Goal: Task Accomplishment & Management: Manage account settings

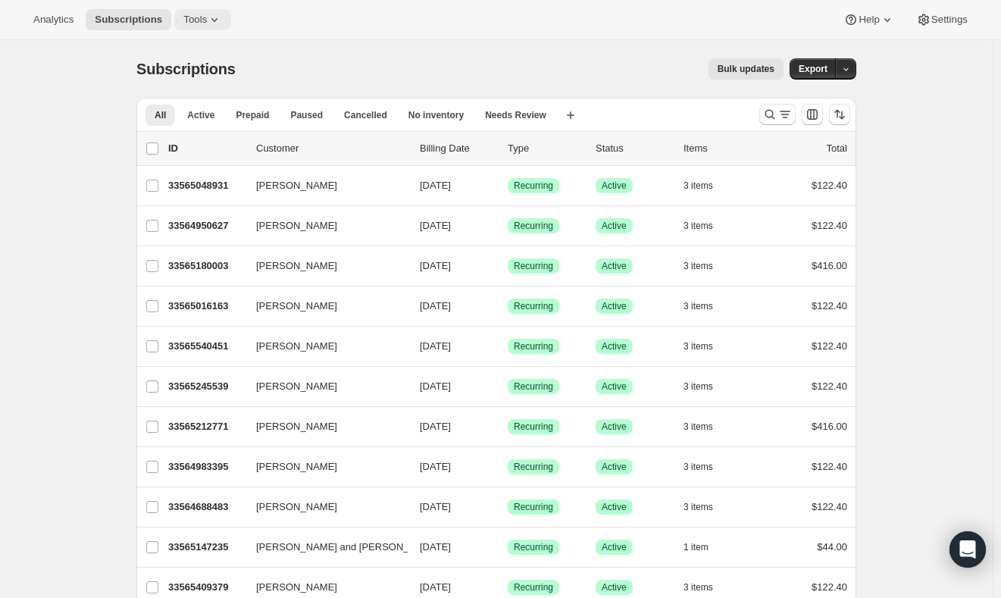
click at [207, 14] on span "Tools" at bounding box center [194, 20] width 23 height 12
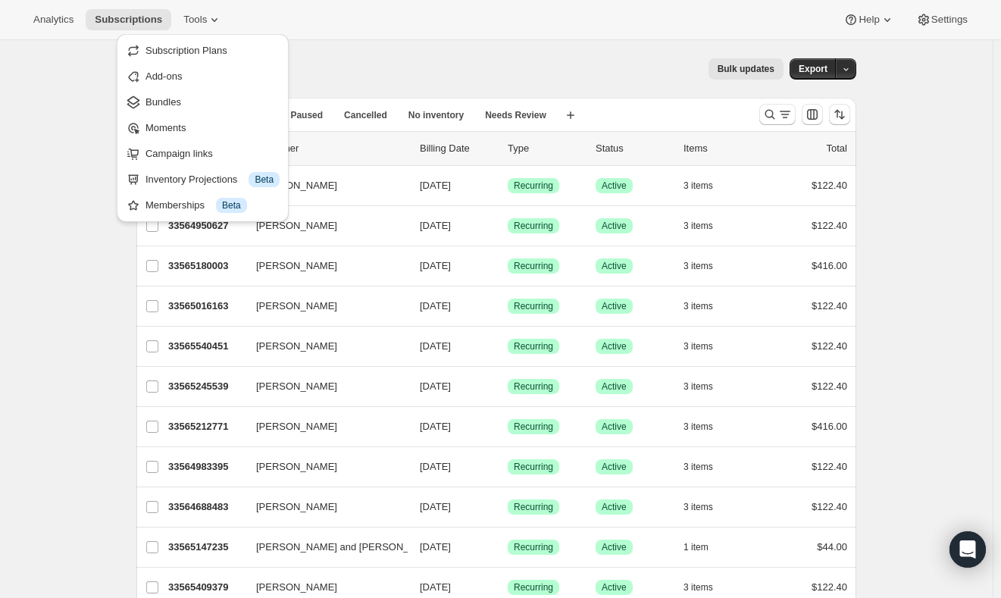
click at [368, 45] on div "Subscriptions. This page is ready Subscriptions Bulk updates More actions Bulk …" at bounding box center [496, 69] width 720 height 58
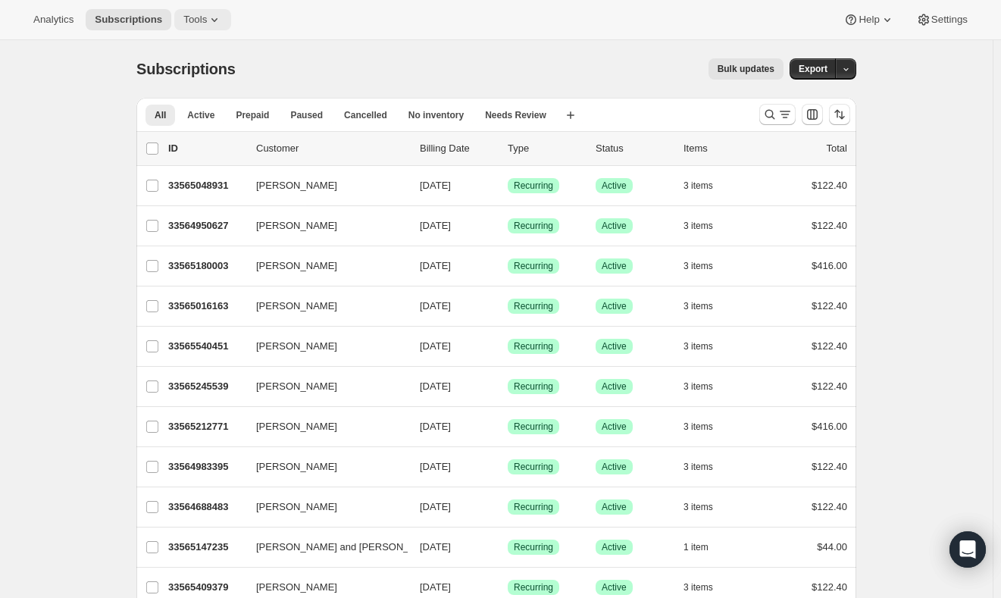
click at [217, 30] on button "Tools" at bounding box center [202, 19] width 57 height 21
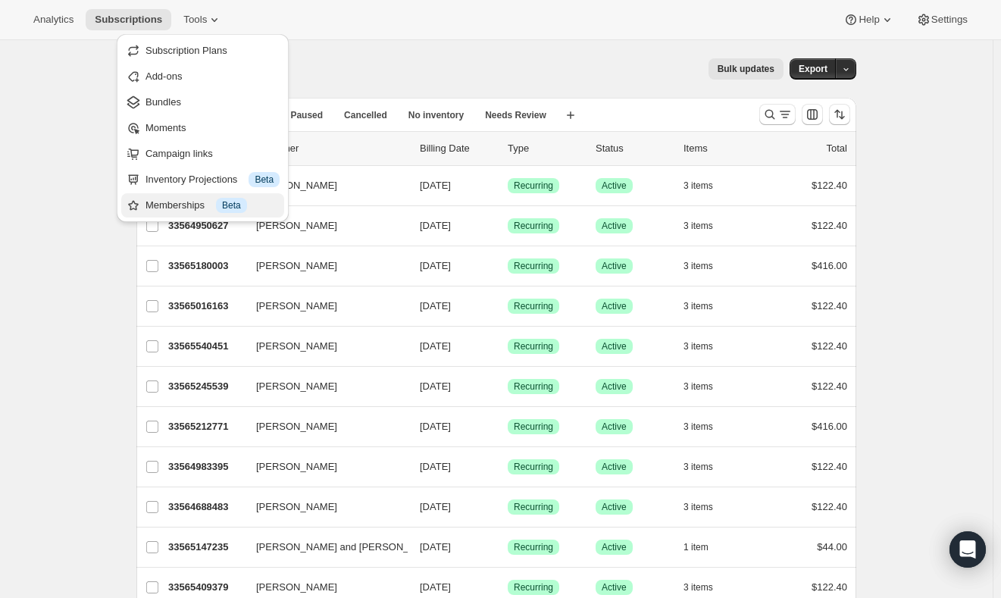
click at [233, 206] on span "Beta" at bounding box center [231, 205] width 19 height 12
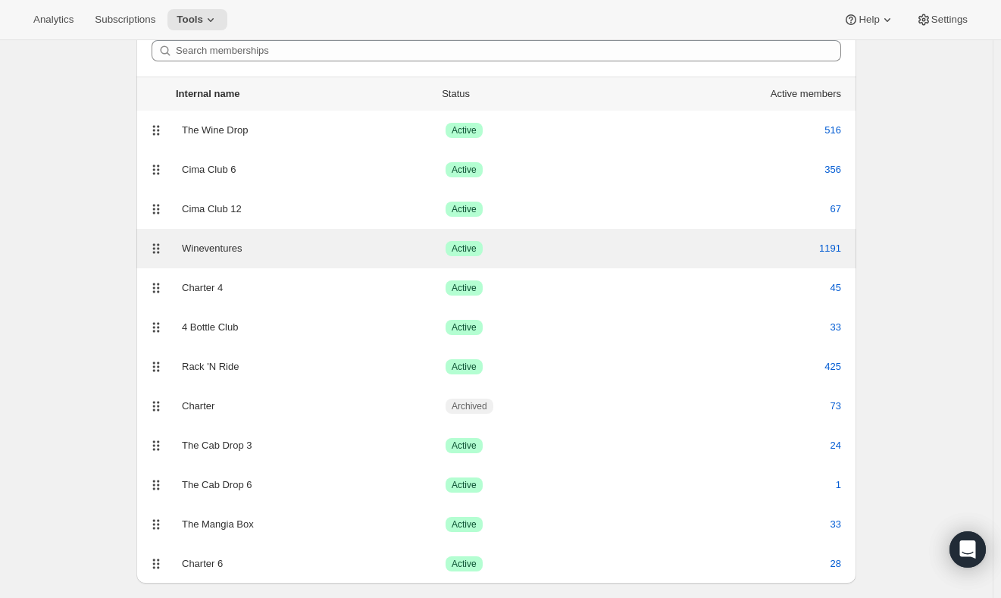
scroll to position [103, 0]
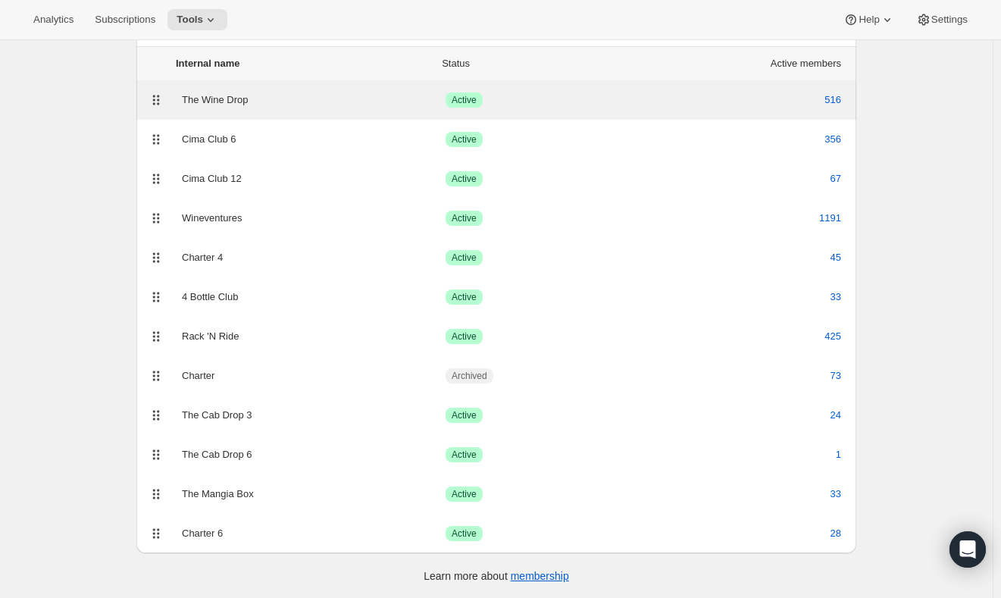
click at [242, 97] on div "The Wine Drop" at bounding box center [314, 99] width 264 height 15
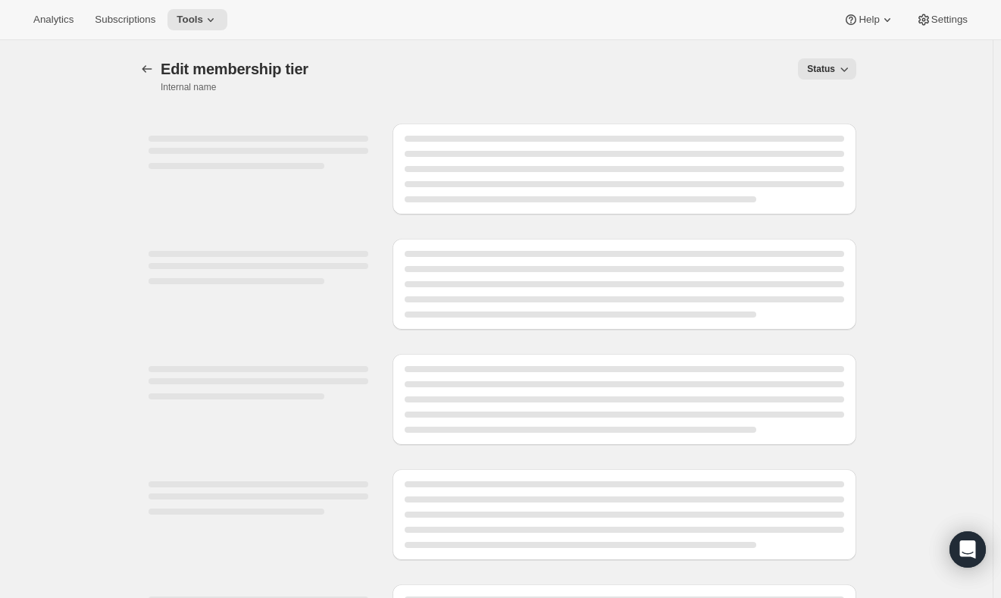
select select "variants"
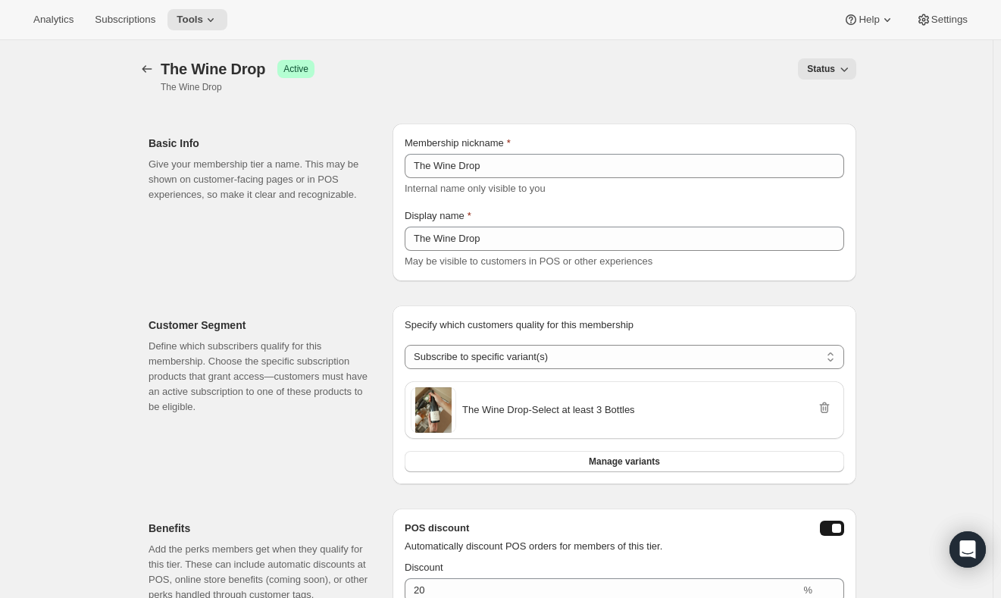
scroll to position [453, 0]
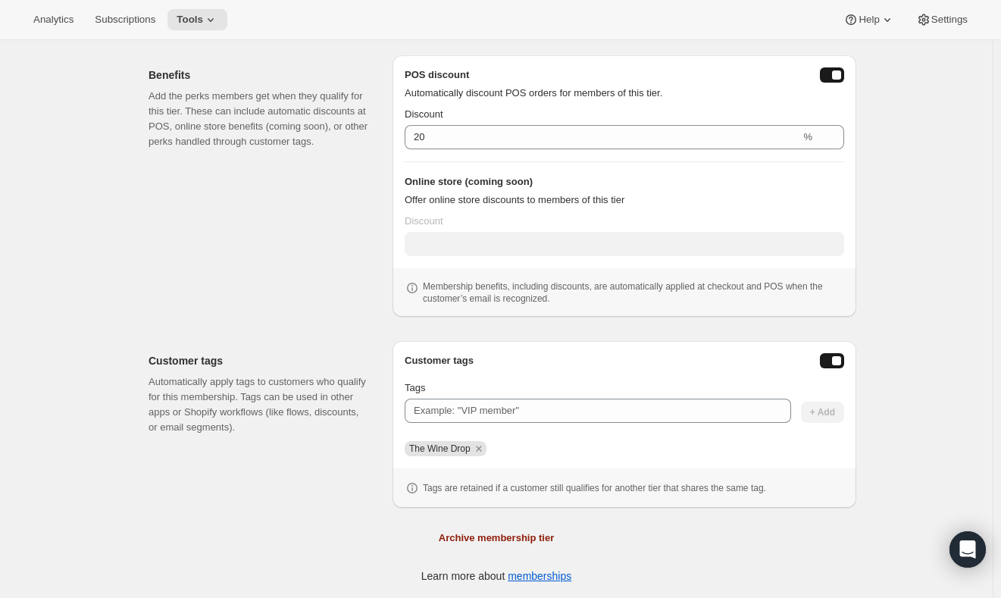
click at [451, 452] on span "The Wine Drop" at bounding box center [439, 448] width 61 height 11
copy div "The Wine Drop"
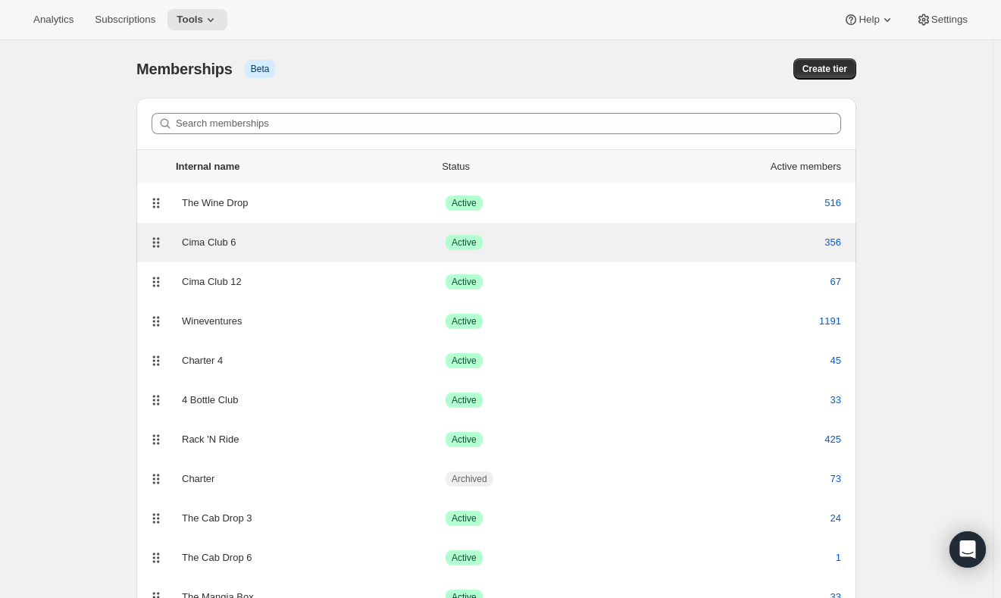
click at [240, 245] on div "Cima Club 6" at bounding box center [314, 242] width 264 height 15
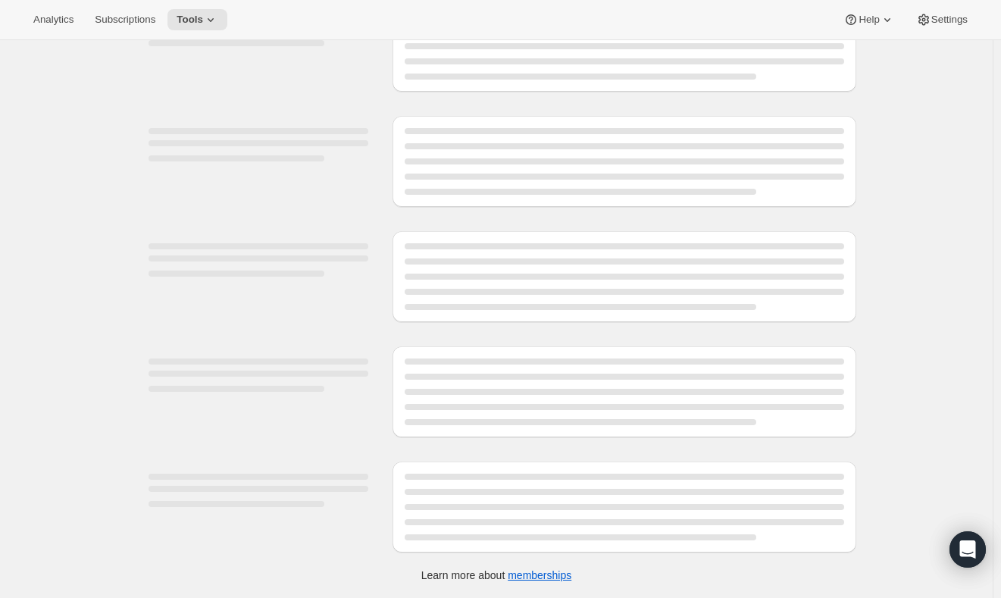
select select "variants"
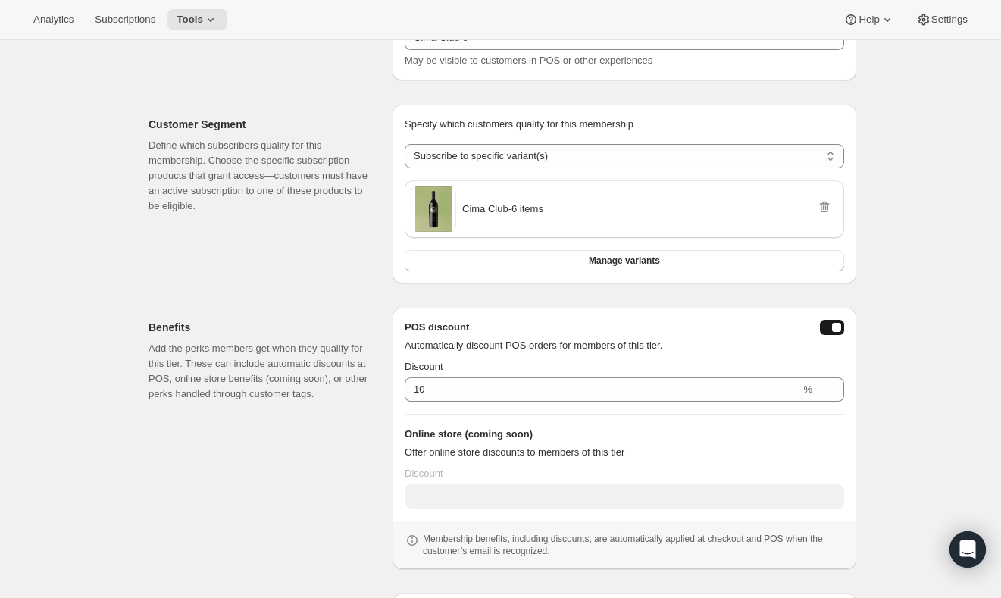
scroll to position [453, 0]
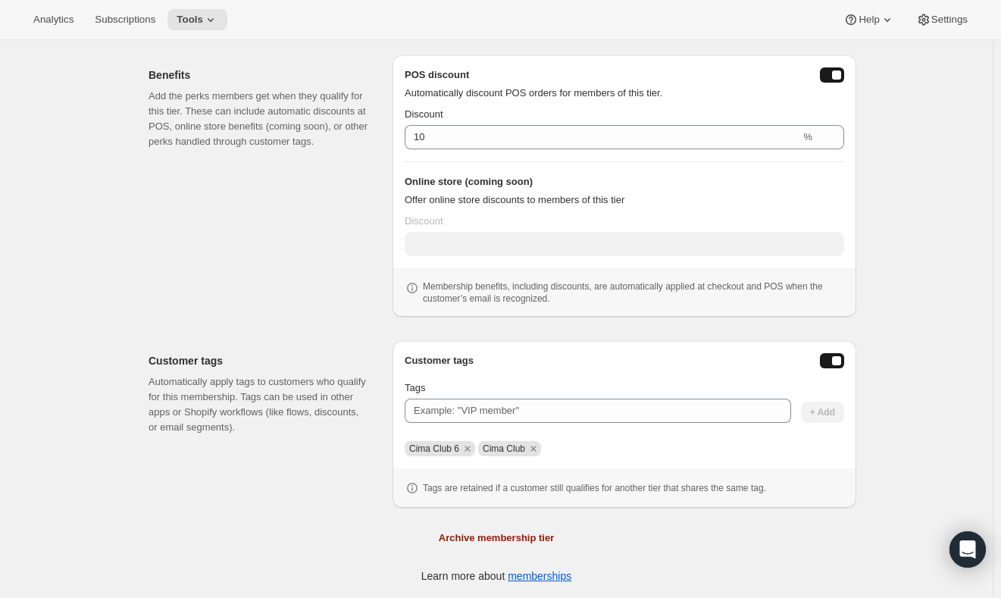
click at [522, 451] on span "Cima Club" at bounding box center [503, 448] width 42 height 11
copy div "Cima Club"
click at [441, 450] on span "Cima Club 6" at bounding box center [434, 448] width 50 height 11
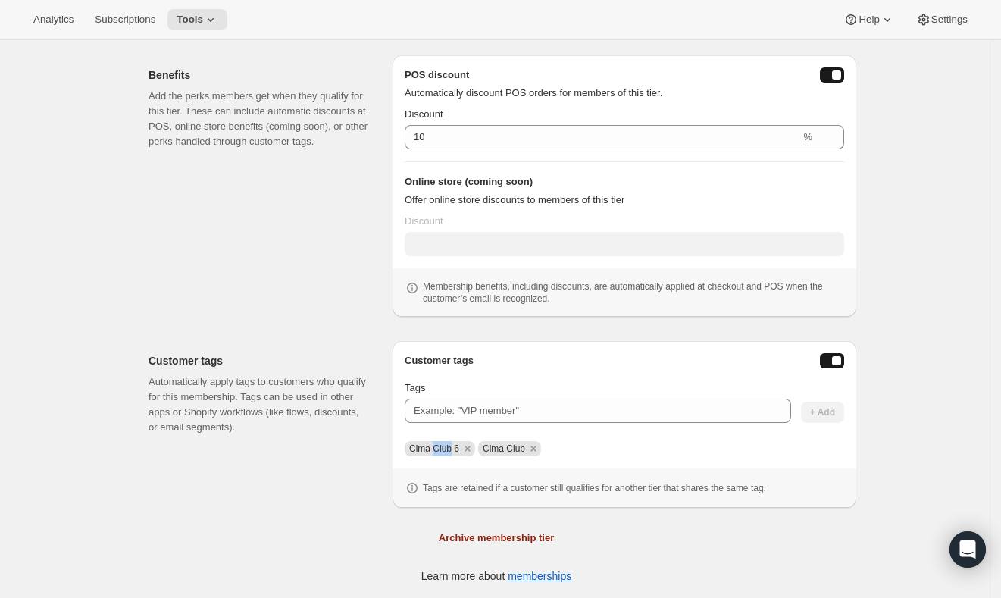
click at [441, 450] on span "Cima Club 6" at bounding box center [434, 448] width 50 height 11
copy span "Cima Club 6"
click at [205, 142] on p "Add the perks members get when they qualify for this tier. These can include au…" at bounding box center [258, 119] width 220 height 61
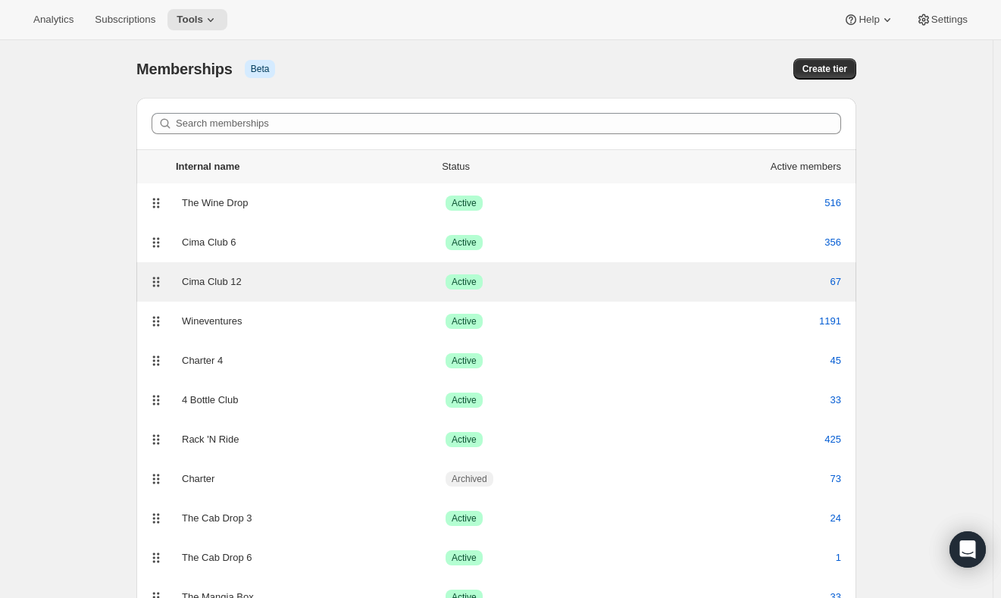
click at [228, 281] on div "Cima Club 12" at bounding box center [314, 281] width 264 height 15
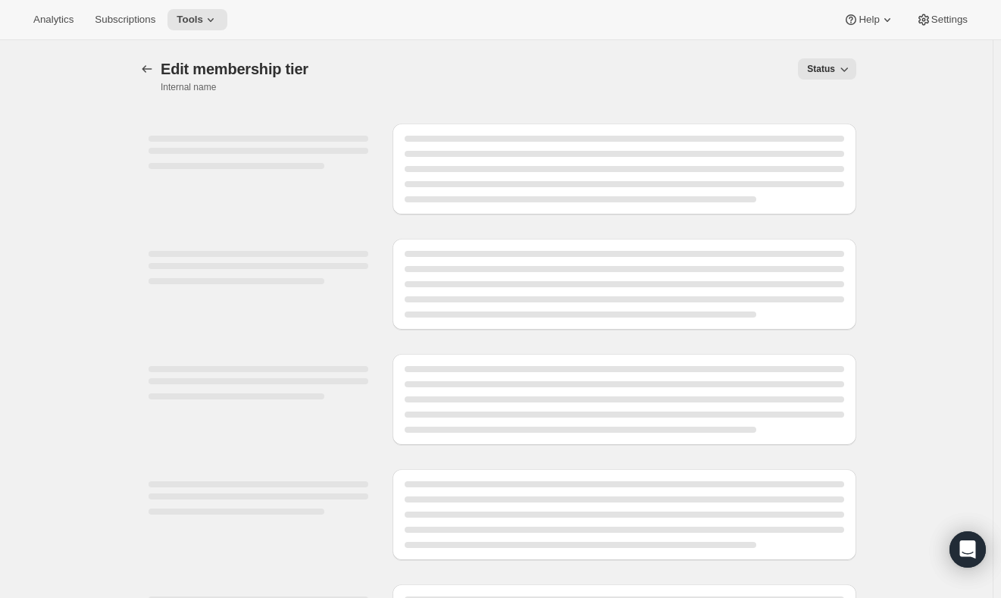
select select "variants"
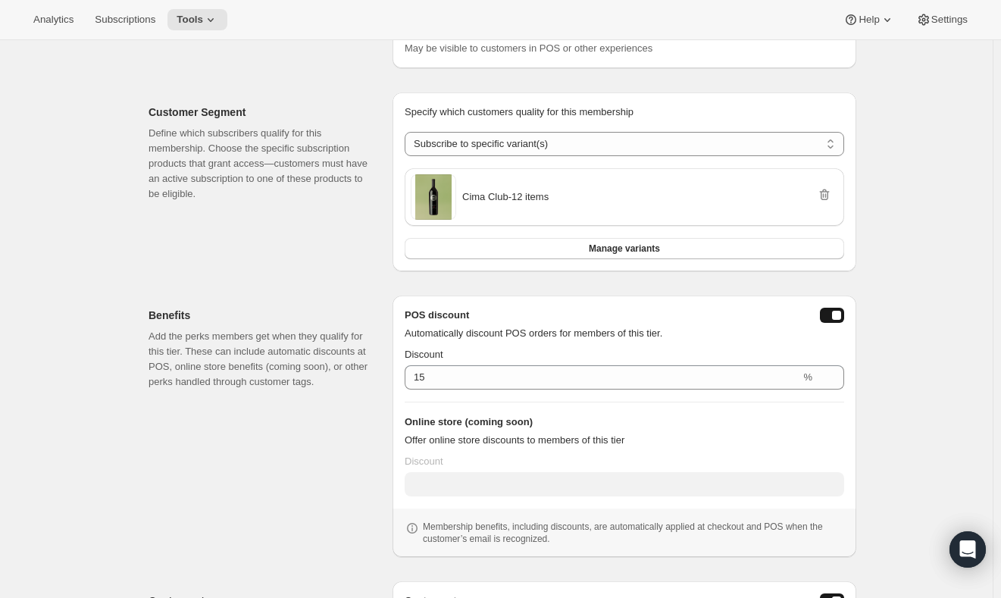
scroll to position [453, 0]
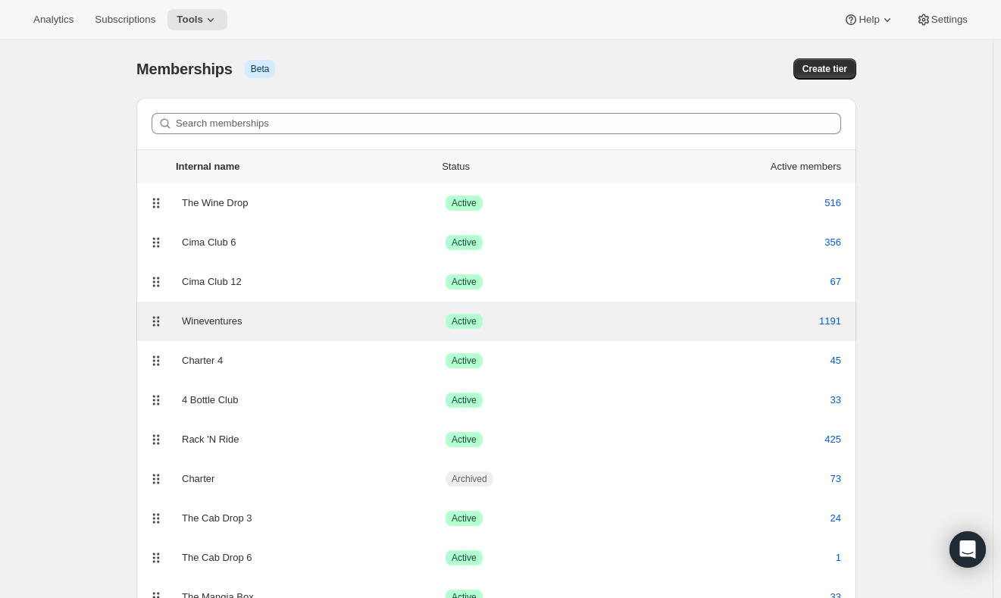
click at [254, 319] on div "Wineventures" at bounding box center [314, 321] width 264 height 15
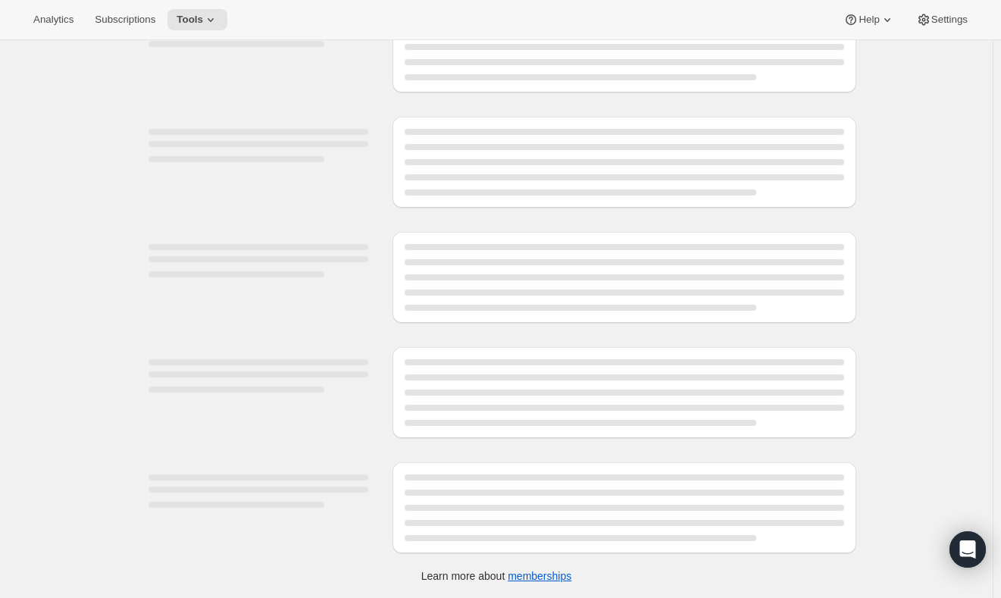
scroll to position [574, 0]
select select "variants"
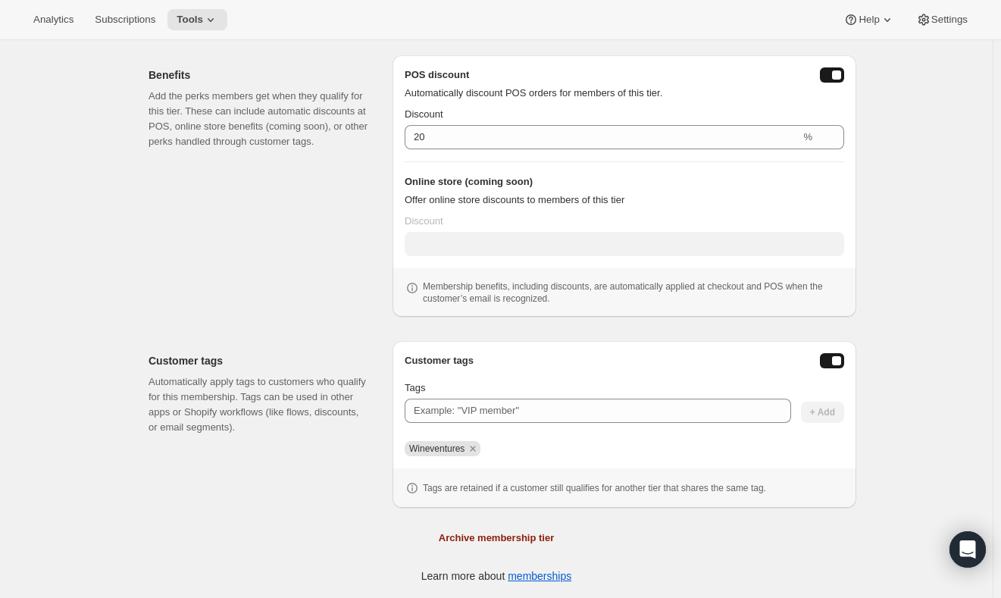
click at [439, 448] on span "Wineventures" at bounding box center [436, 448] width 55 height 11
copy span "Wineventures"
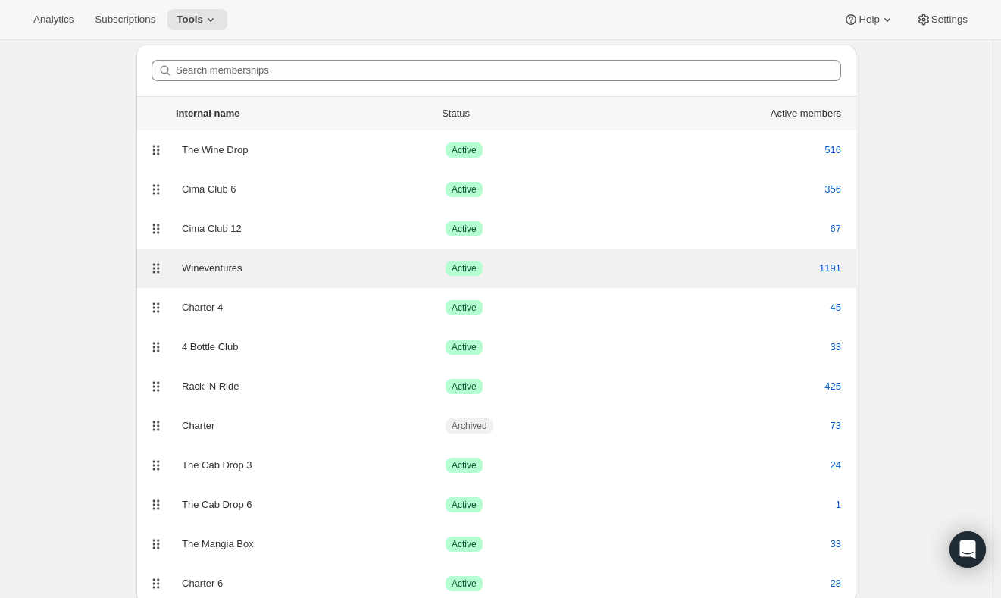
scroll to position [70, 0]
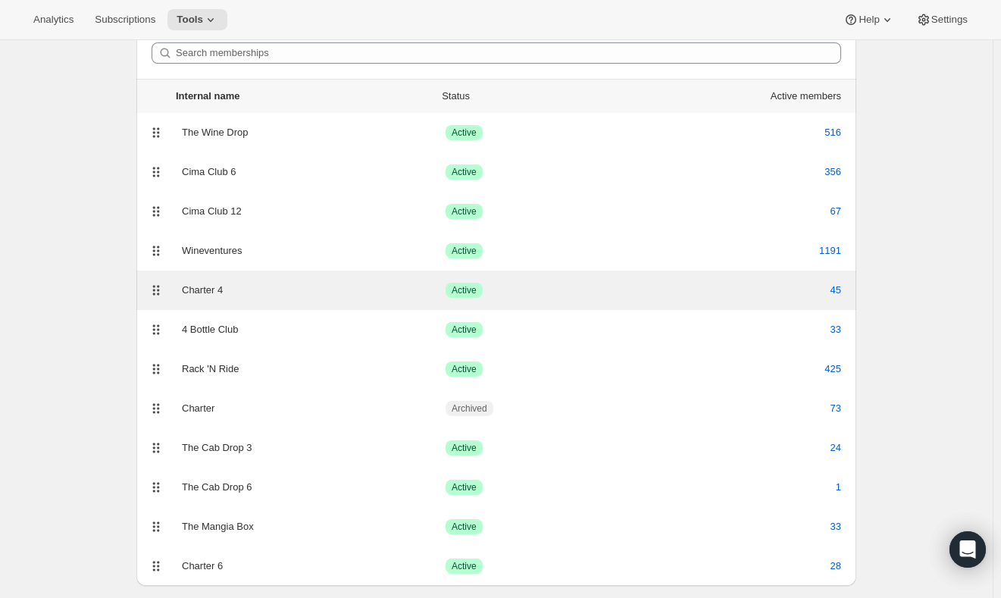
click at [253, 300] on div "Charter 4 Success Active 45" at bounding box center [496, 289] width 720 height 39
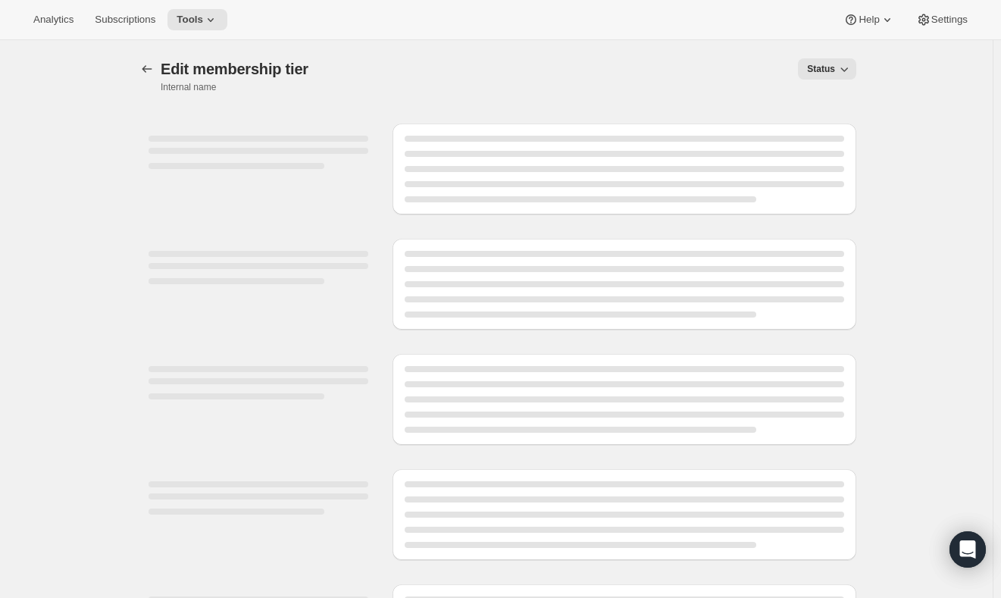
select select "variants"
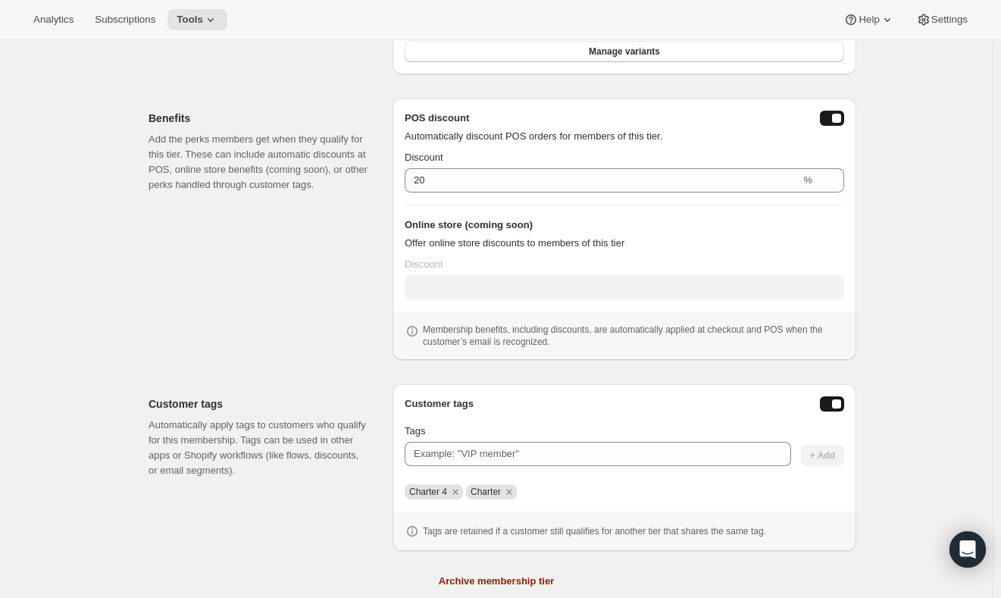
scroll to position [514, 0]
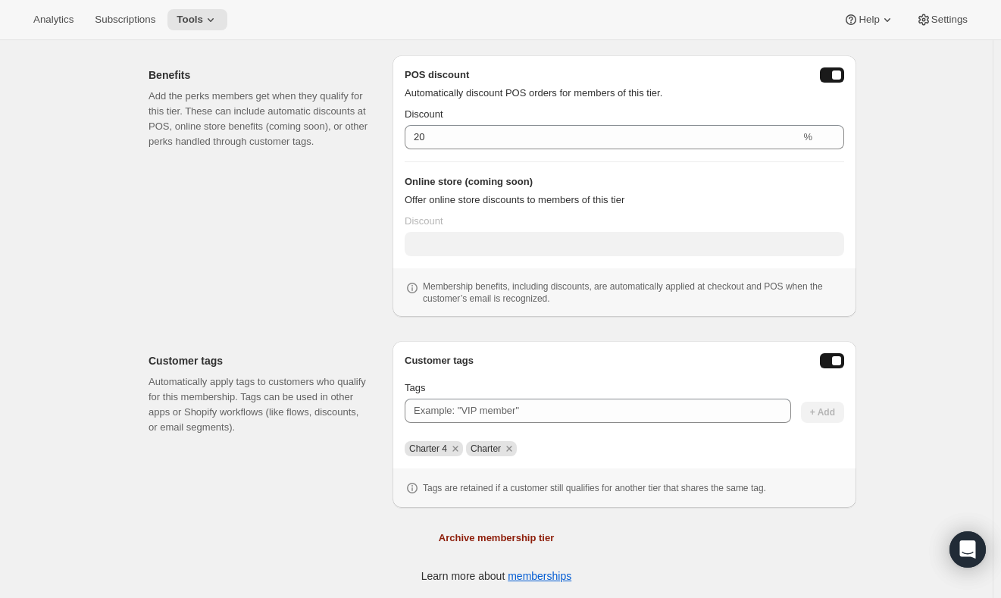
click at [443, 452] on span "Charter 4" at bounding box center [428, 448] width 38 height 11
copy span "Charter 4"
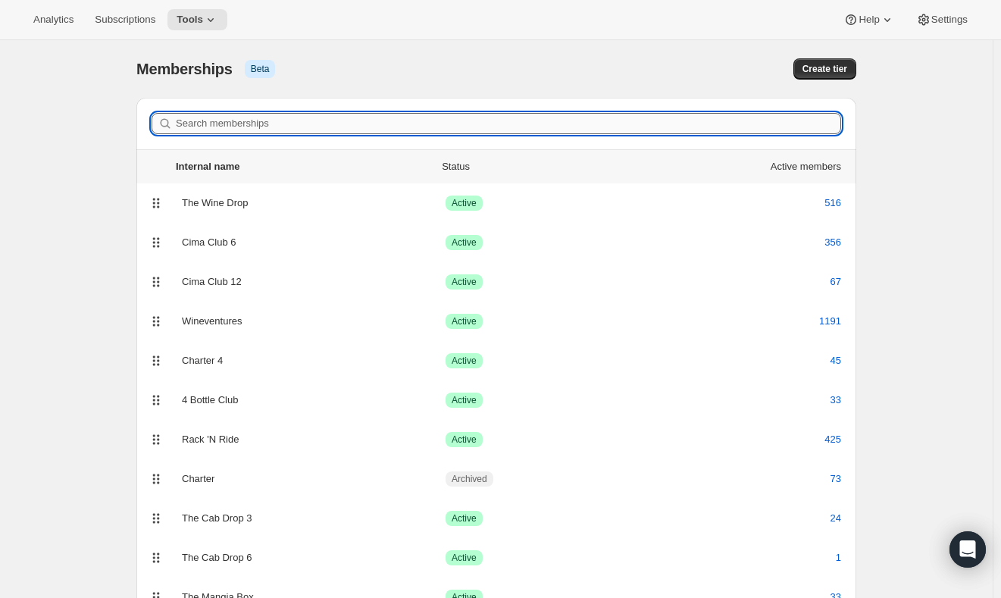
click at [291, 129] on input "Search memberships" at bounding box center [508, 123] width 665 height 21
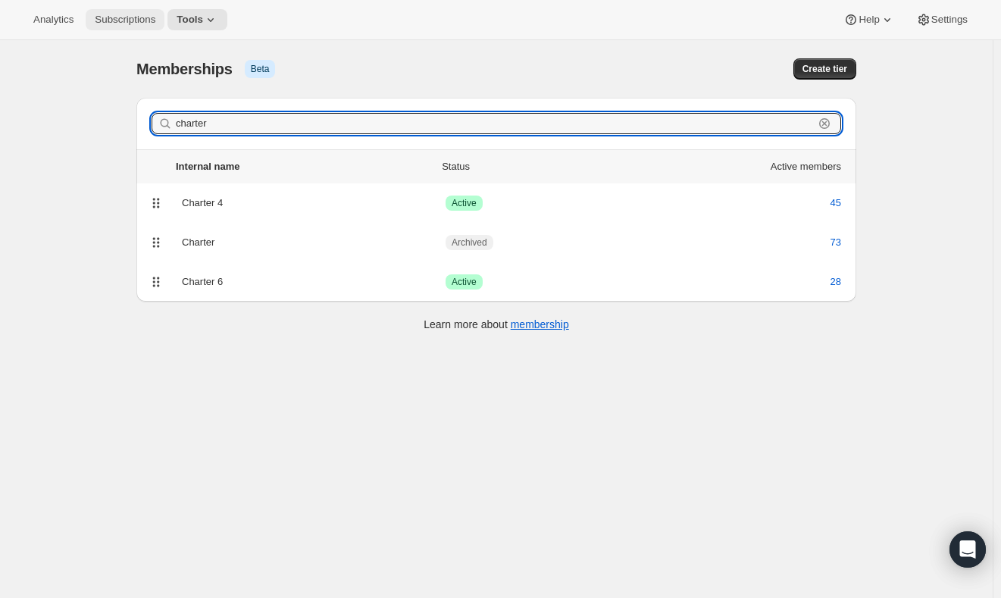
type input "charter"
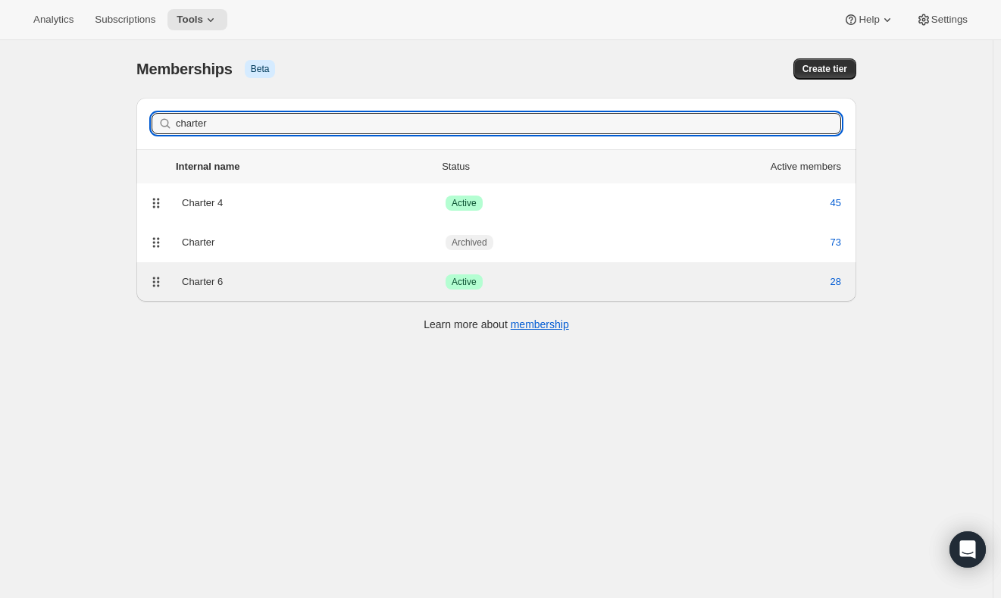
click at [245, 279] on div "Charter 6" at bounding box center [314, 281] width 264 height 15
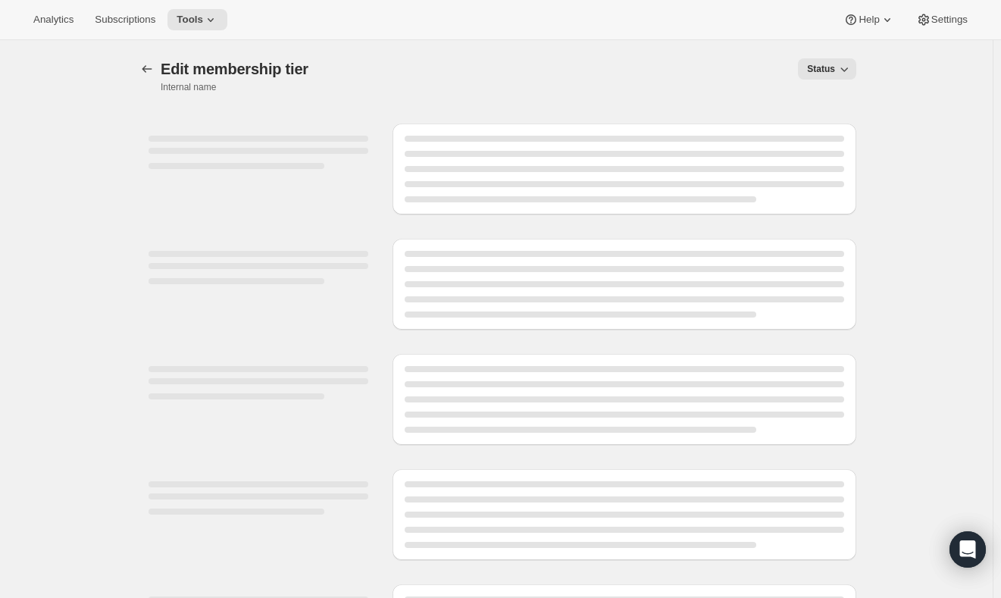
scroll to position [122, 0]
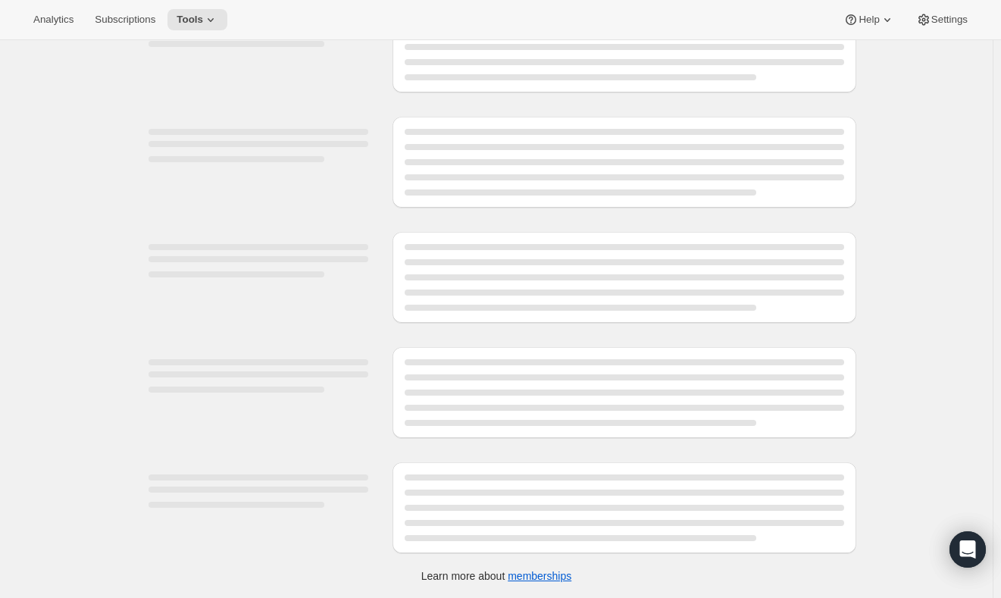
select select "variants"
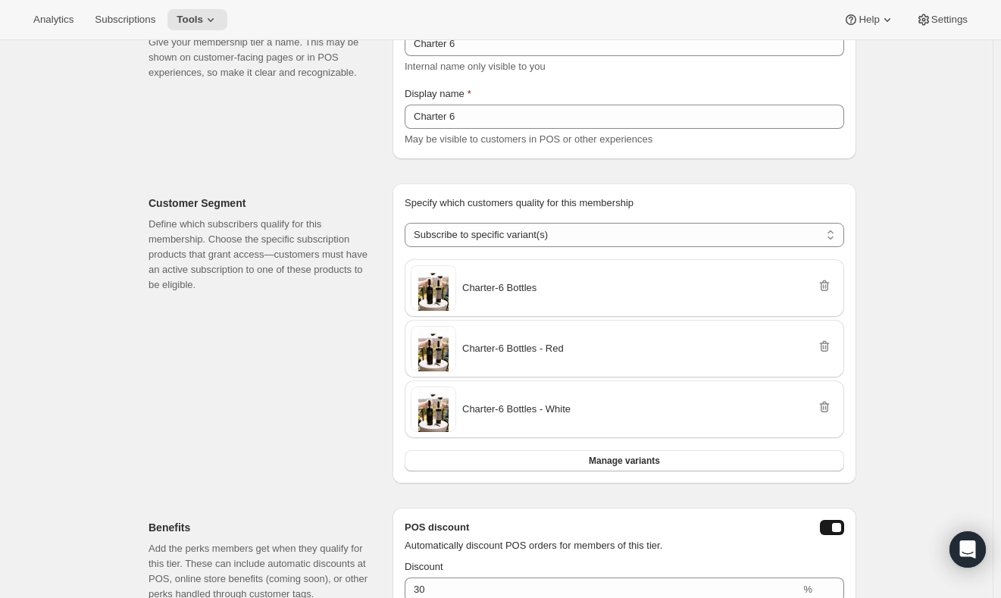
scroll to position [574, 0]
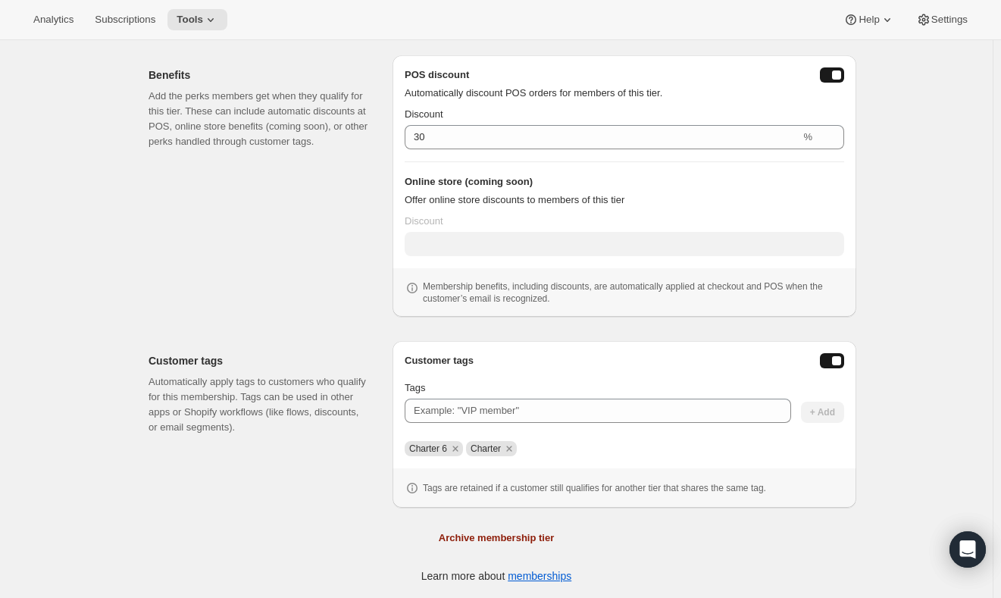
click at [435, 458] on div "Customer tags Tags + Add Charter 6 Charter Tags are retained if a customer stil…" at bounding box center [623, 424] width 439 height 142
click at [439, 449] on span "Charter 6" at bounding box center [428, 448] width 38 height 11
copy span "Charter 6"
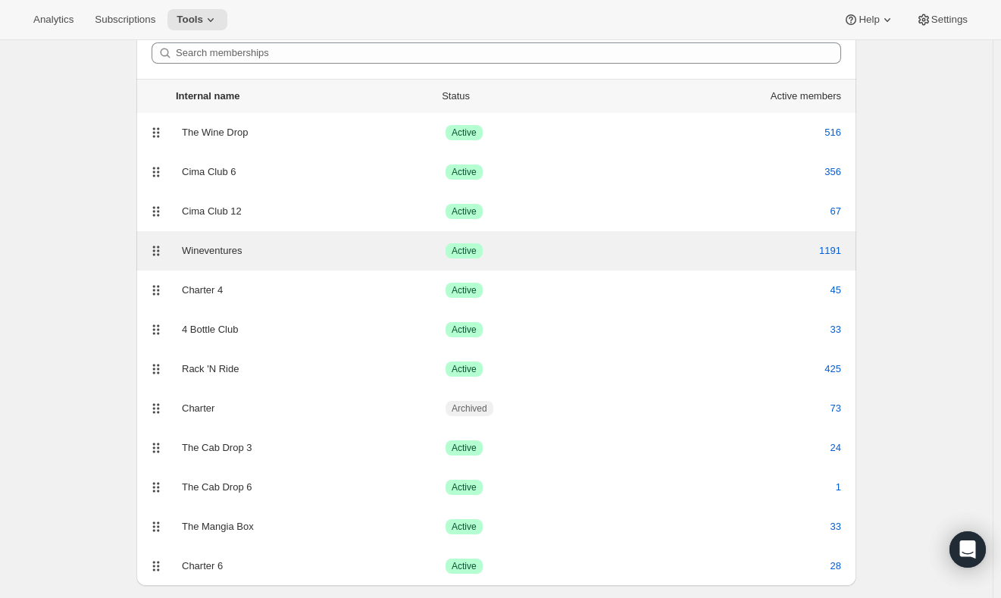
scroll to position [77, 0]
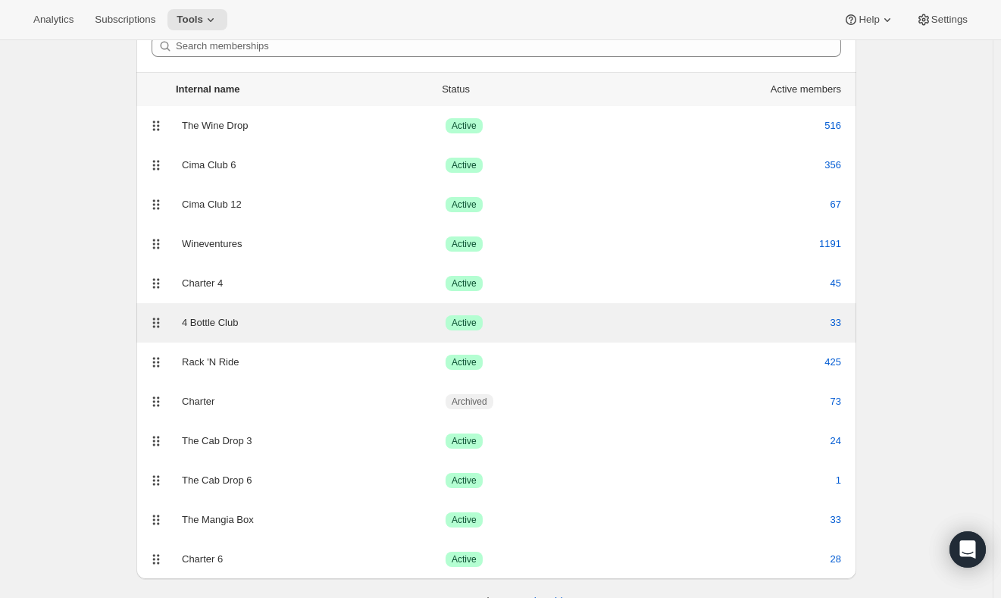
click at [233, 323] on div "4 Bottle Club" at bounding box center [314, 322] width 264 height 15
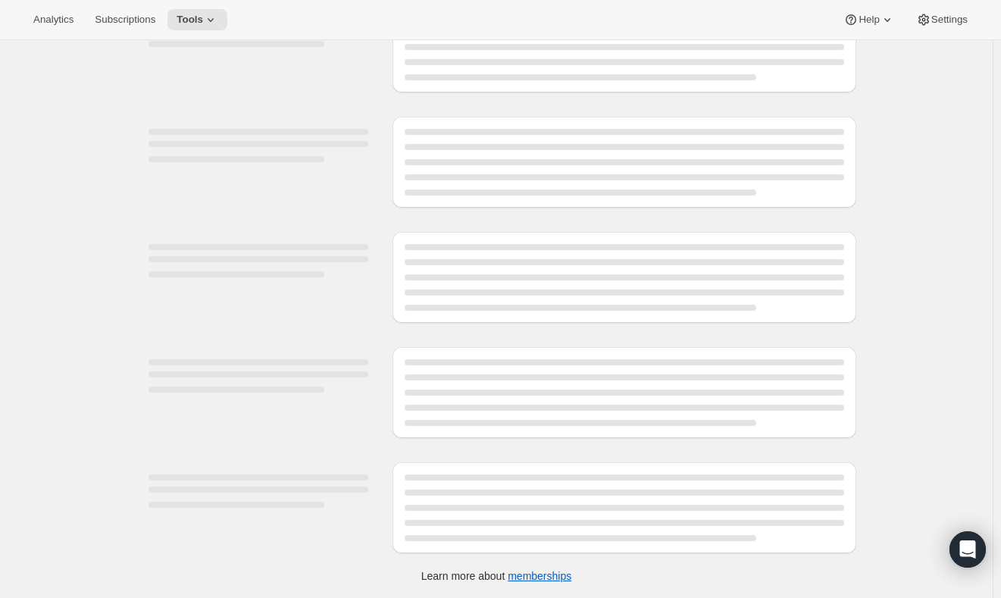
scroll to position [574, 0]
select select "variants"
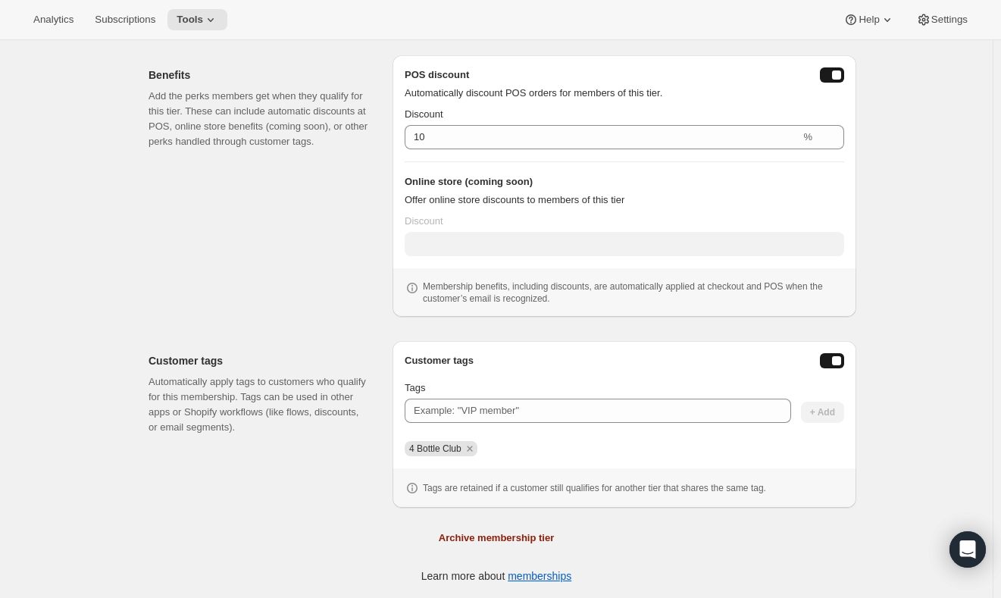
click at [448, 449] on span "4 Bottle Club" at bounding box center [435, 448] width 52 height 11
copy div "4 Bottle Club"
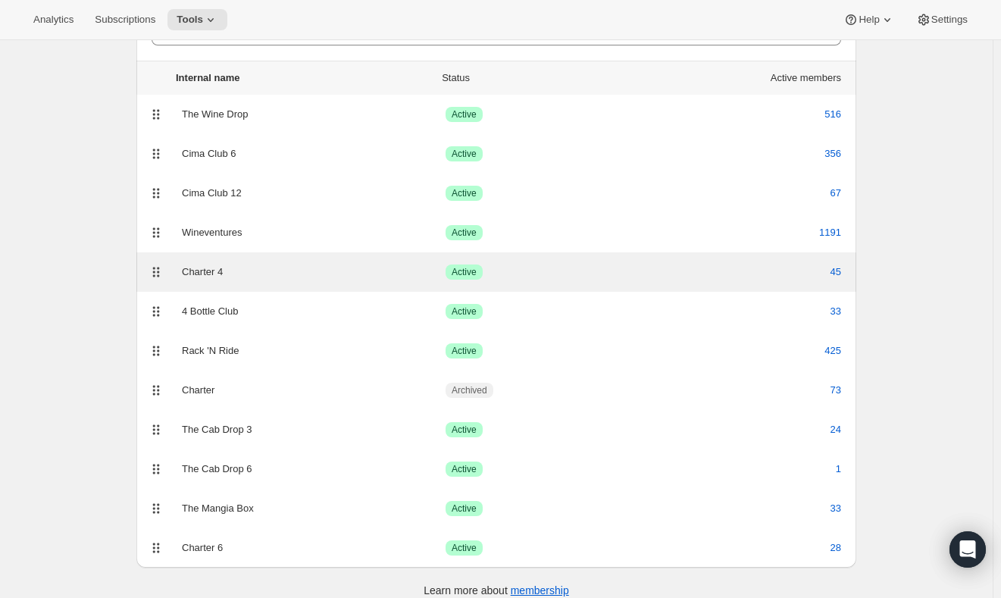
scroll to position [103, 0]
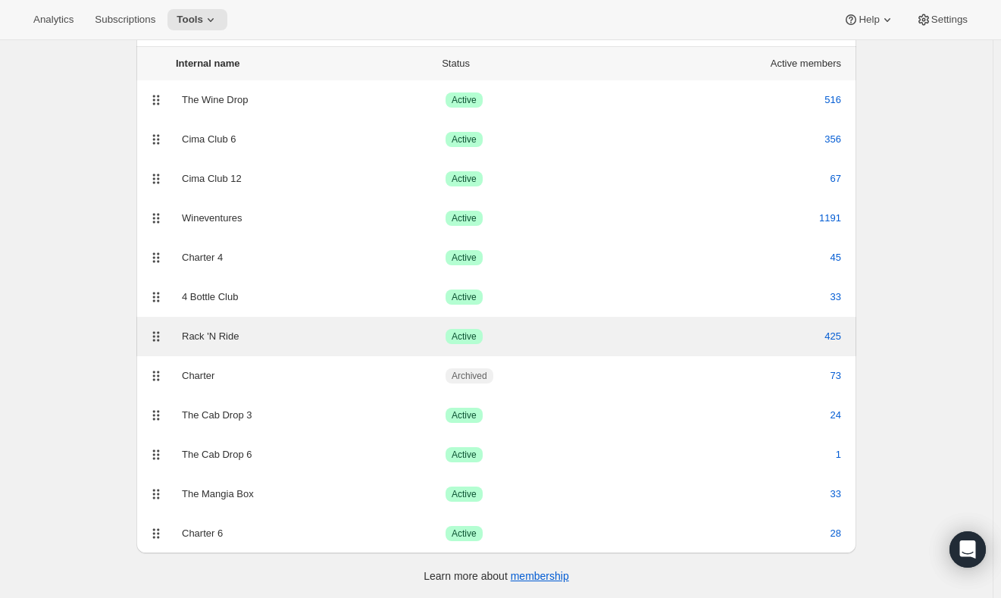
click at [274, 342] on div "Rack 'N Ride" at bounding box center [314, 336] width 264 height 15
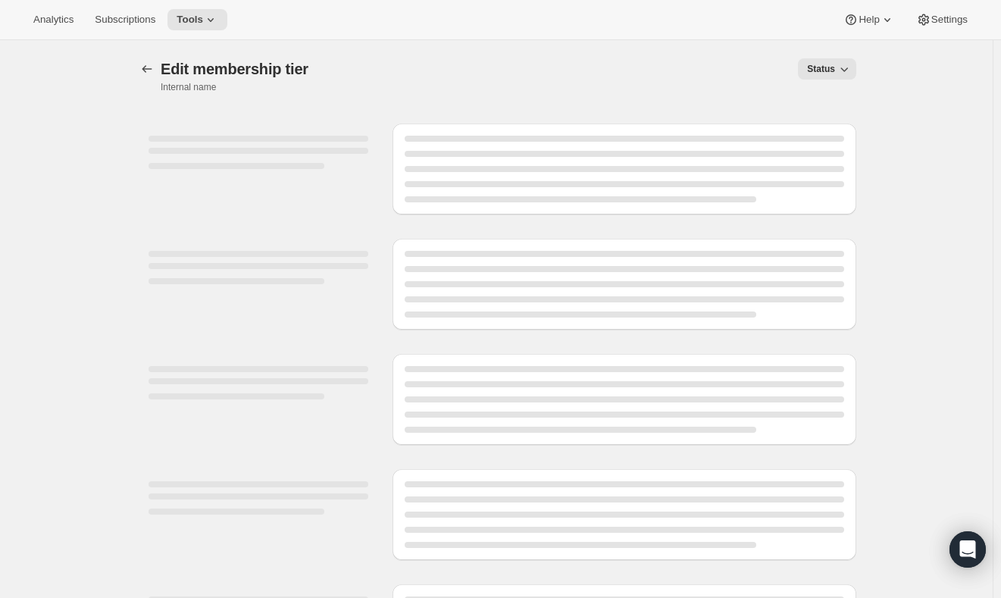
scroll to position [122, 0]
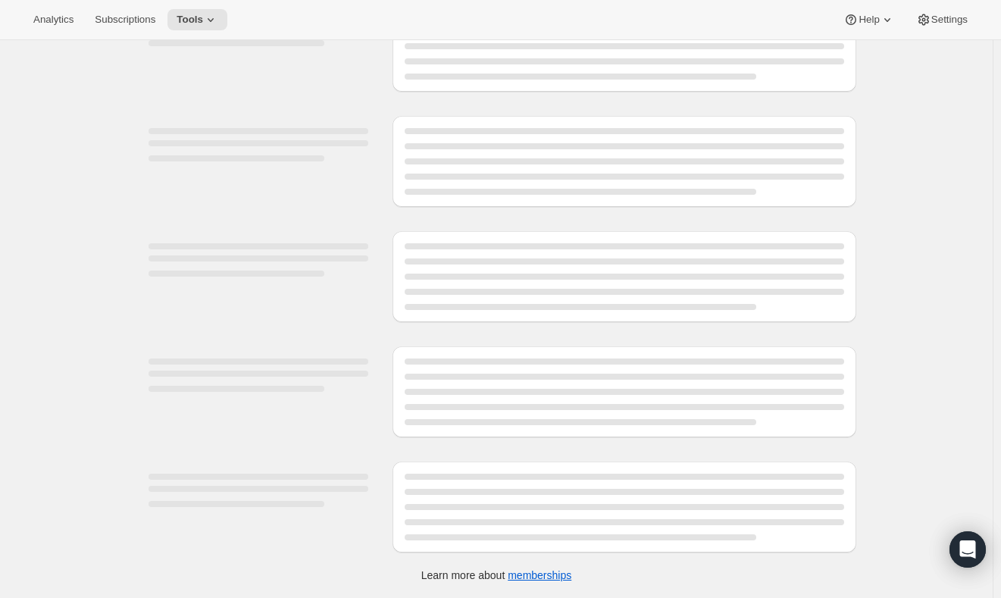
select select "variants"
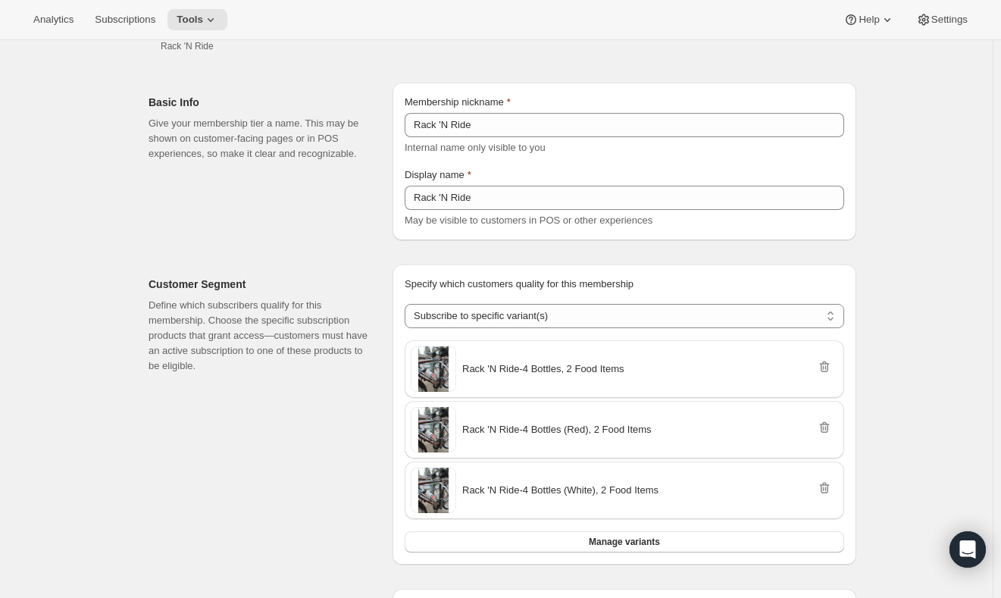
scroll to position [574, 0]
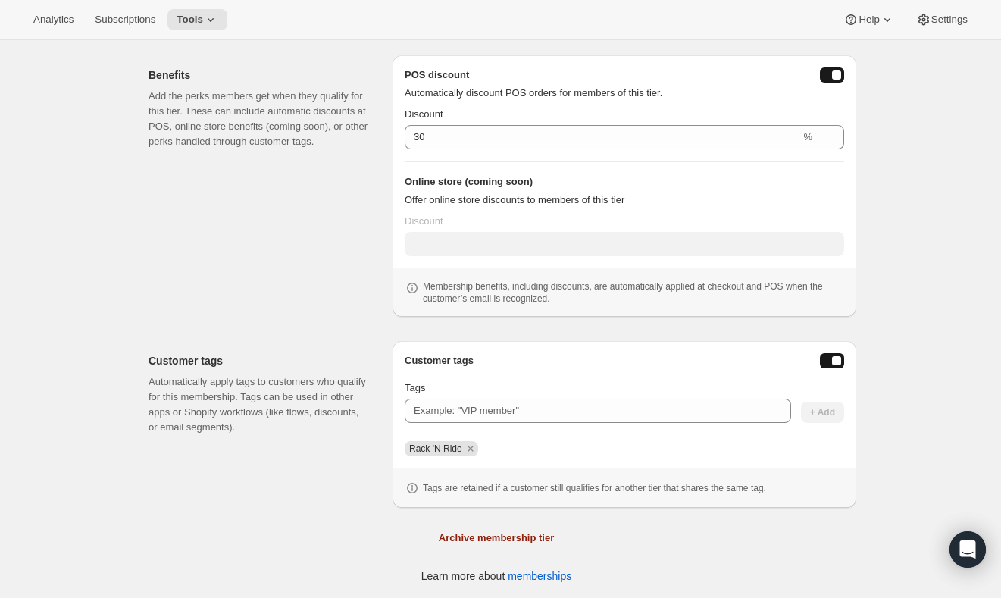
click at [442, 451] on span "Rack 'N Ride" at bounding box center [435, 448] width 53 height 11
copy div "Rack 'N Ride"
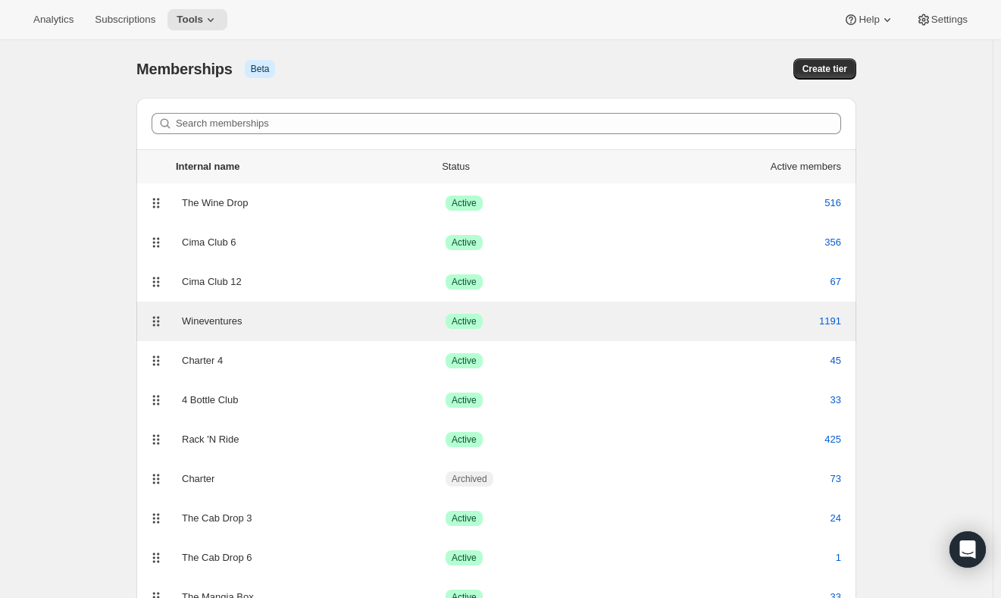
scroll to position [103, 0]
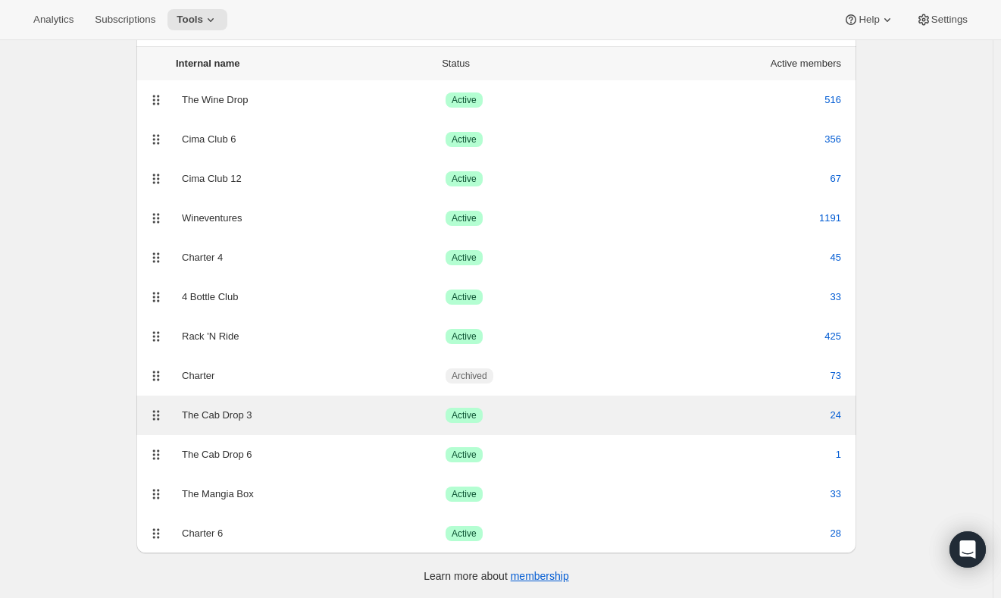
click at [283, 417] on div "The Cab Drop 3" at bounding box center [314, 414] width 264 height 15
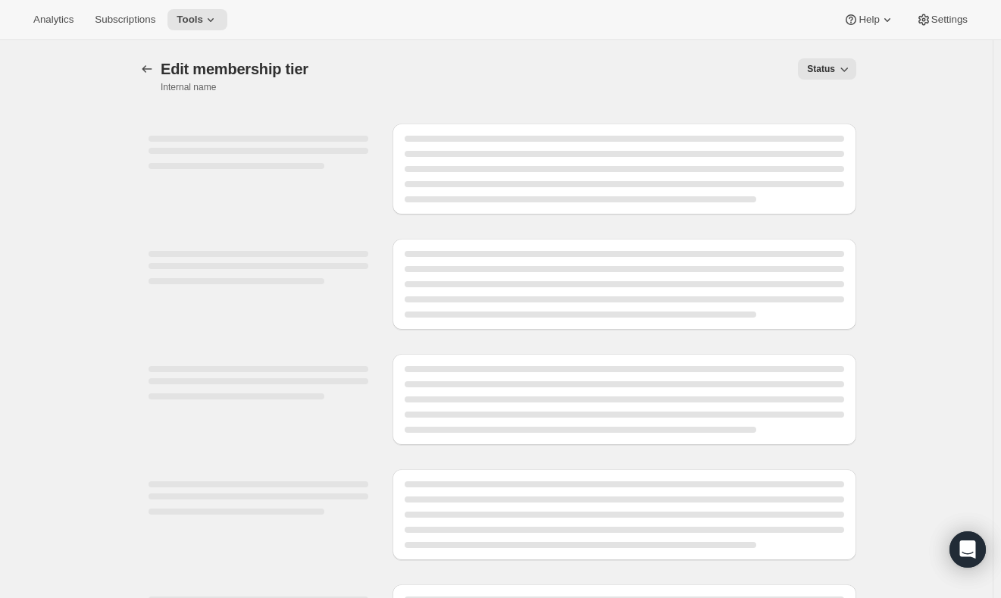
select select "variants"
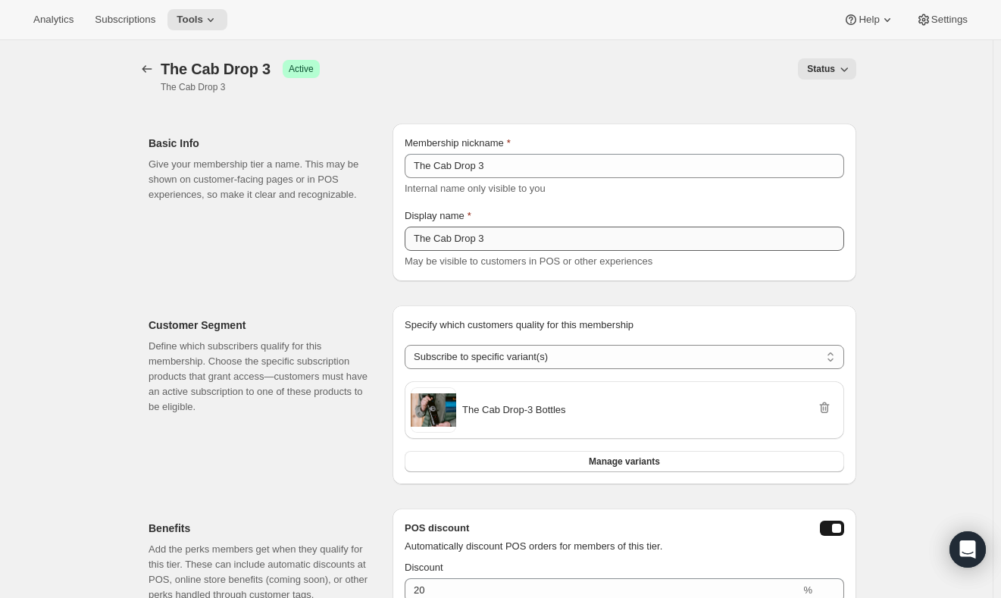
scroll to position [453, 0]
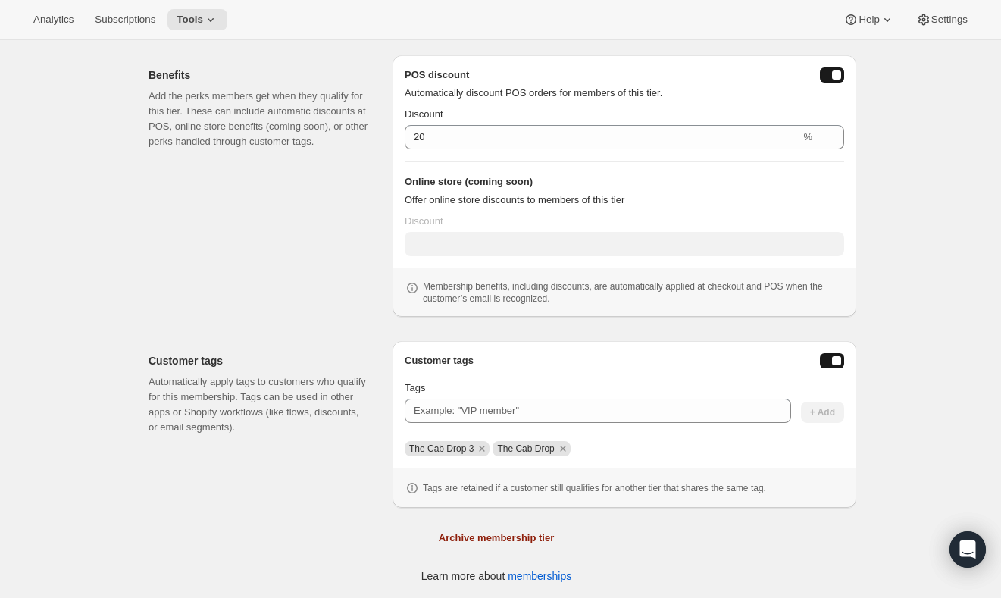
click at [466, 446] on span "The Cab Drop 3" at bounding box center [441, 448] width 64 height 11
copy span "The Cab Drop 3"
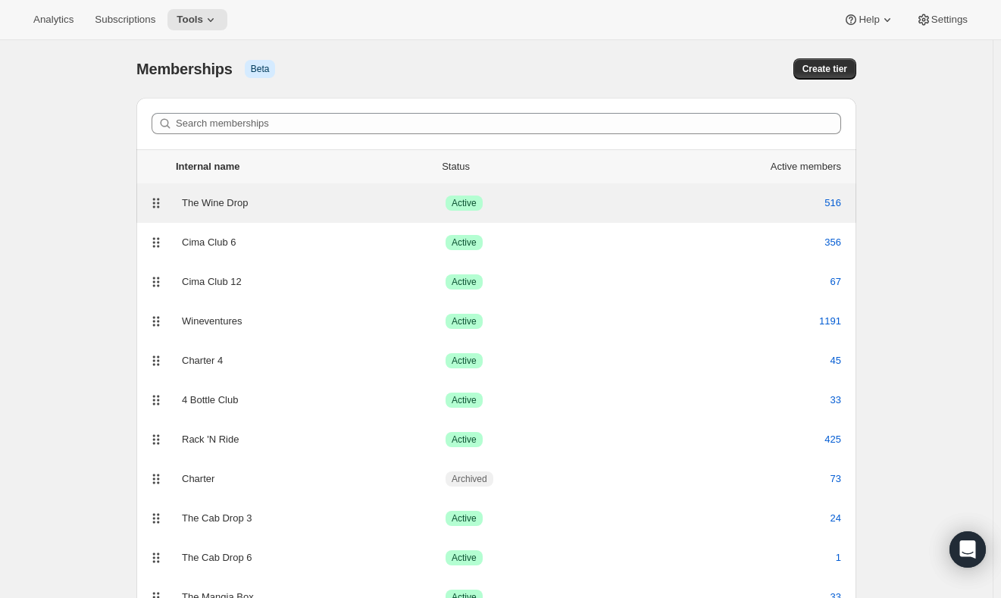
scroll to position [103, 0]
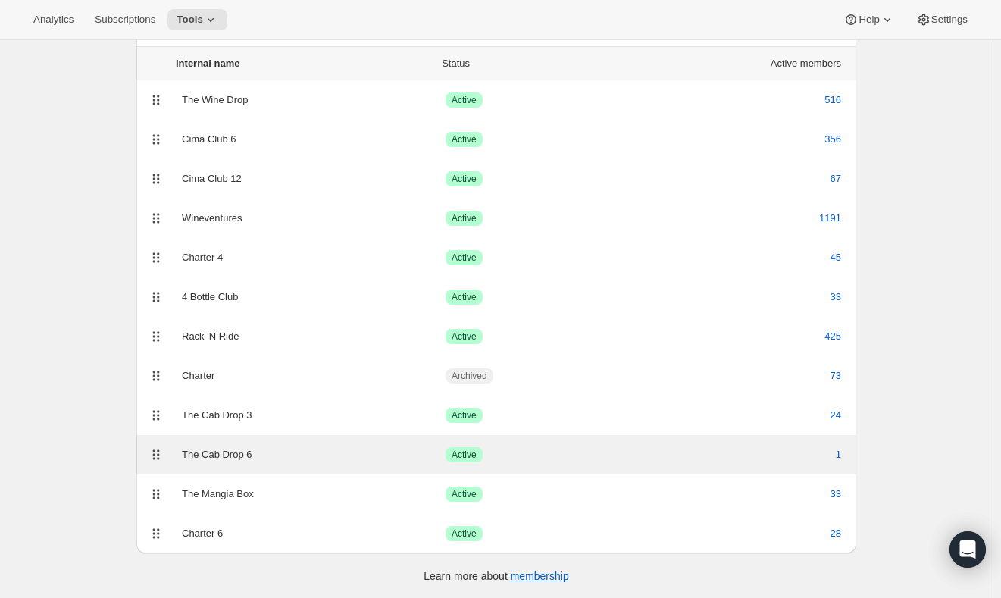
click at [327, 457] on div "The Cab Drop 6" at bounding box center [314, 454] width 264 height 15
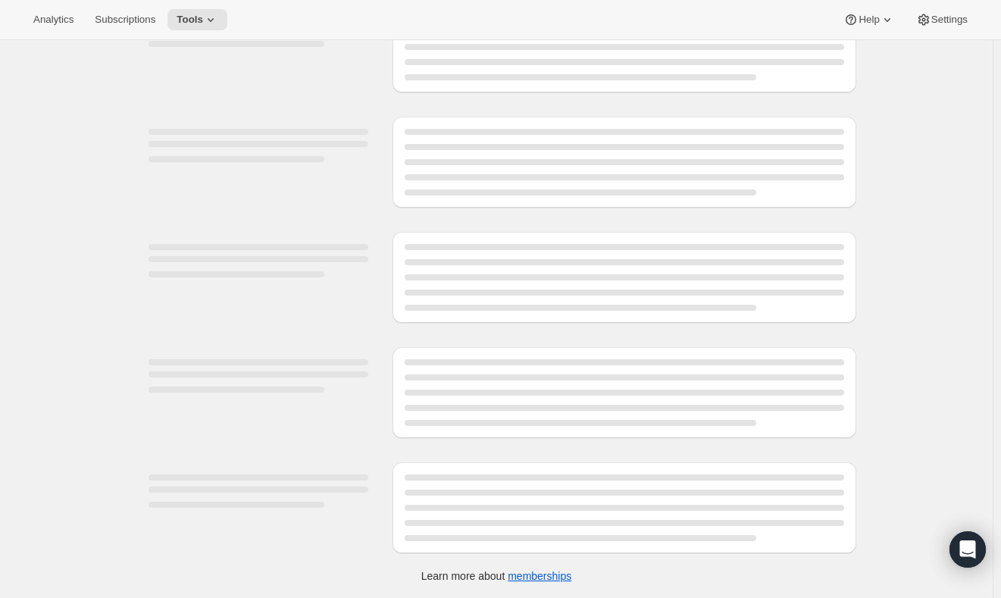
select select "variants"
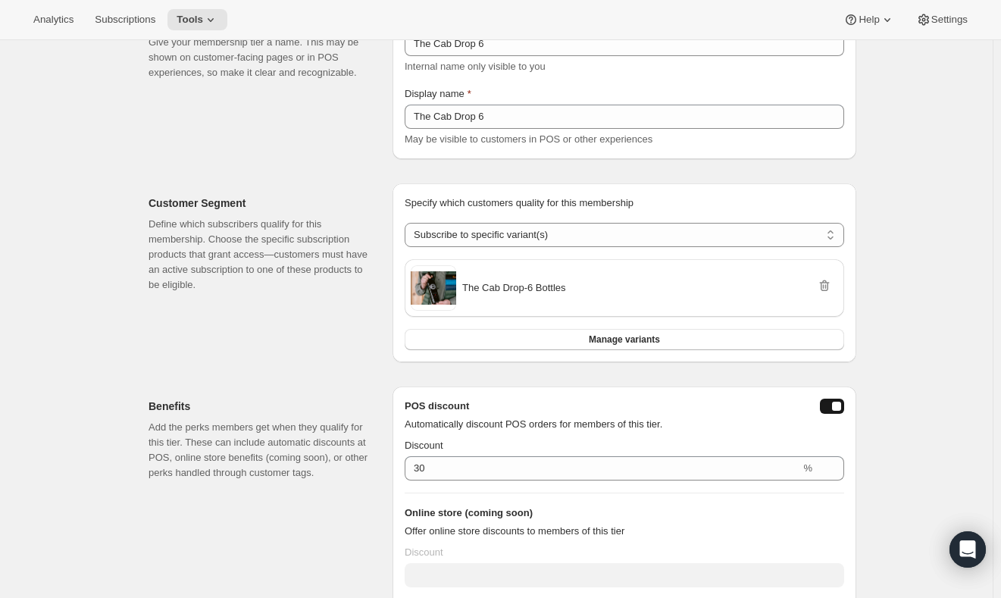
scroll to position [453, 0]
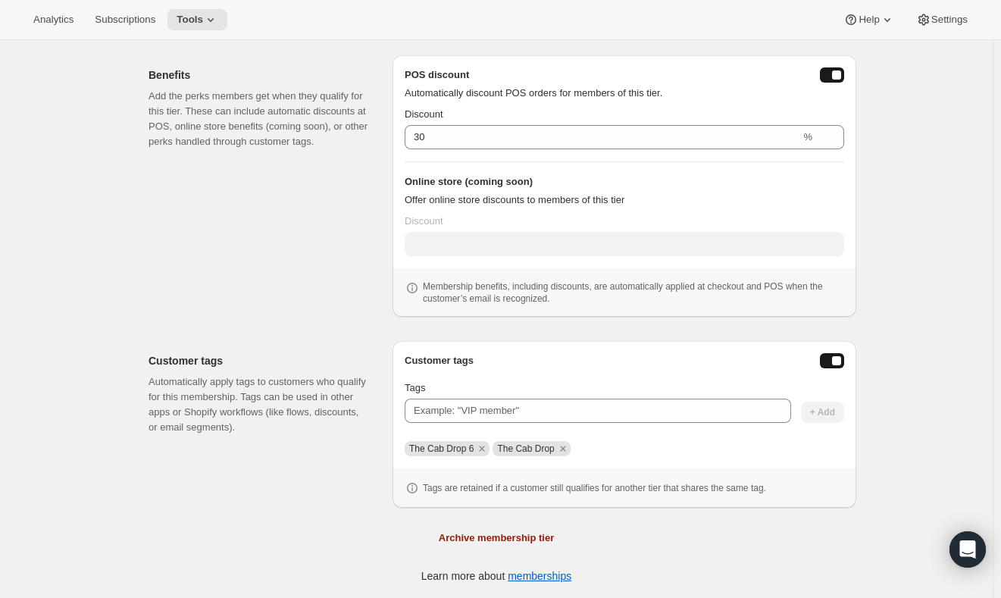
click at [453, 445] on span "The Cab Drop 6" at bounding box center [441, 448] width 64 height 11
copy span "The Cab Drop 6"
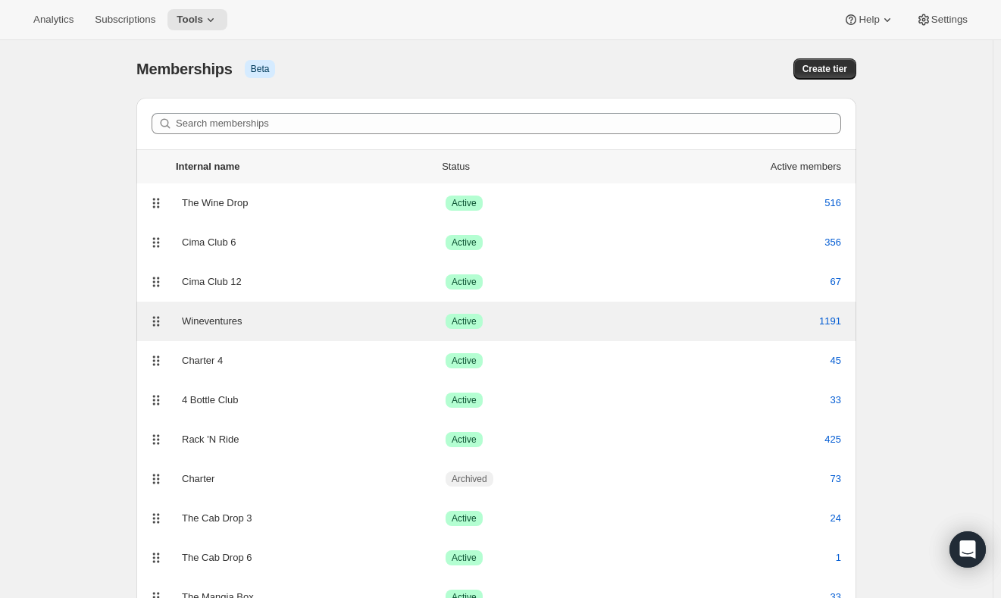
scroll to position [103, 0]
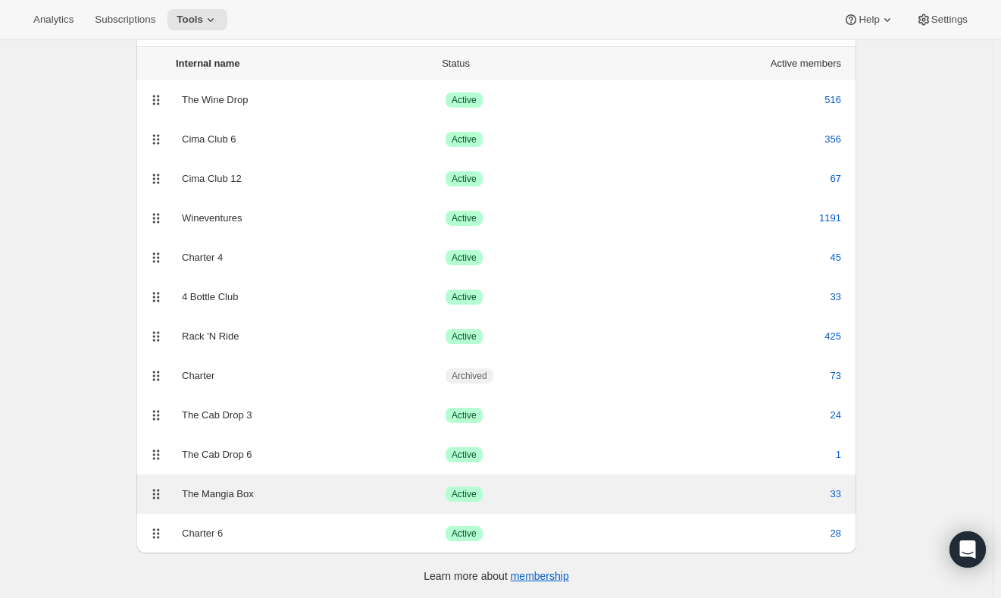
click at [274, 492] on div "The Mangia Box" at bounding box center [314, 493] width 264 height 15
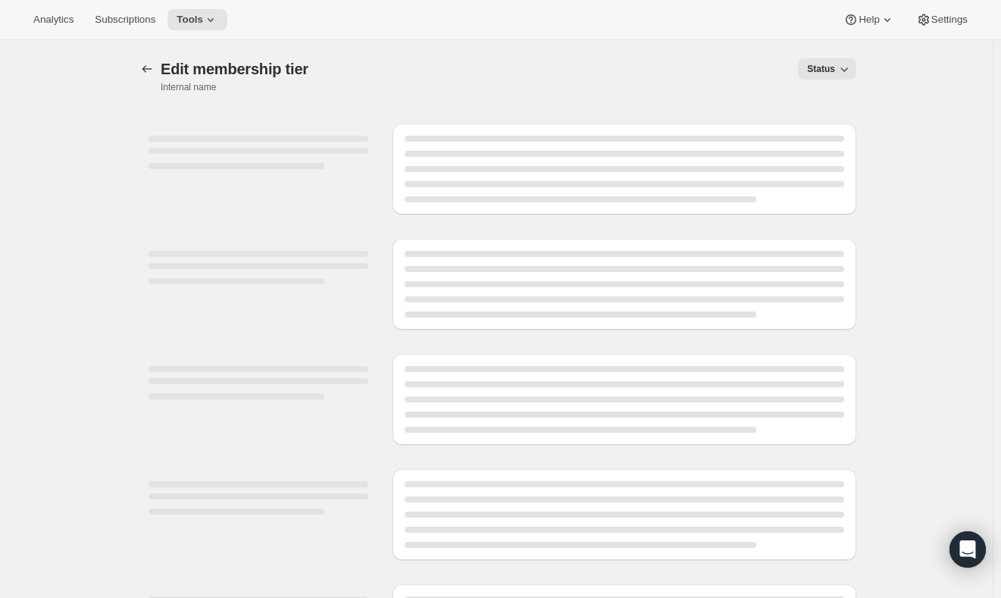
select select "variants"
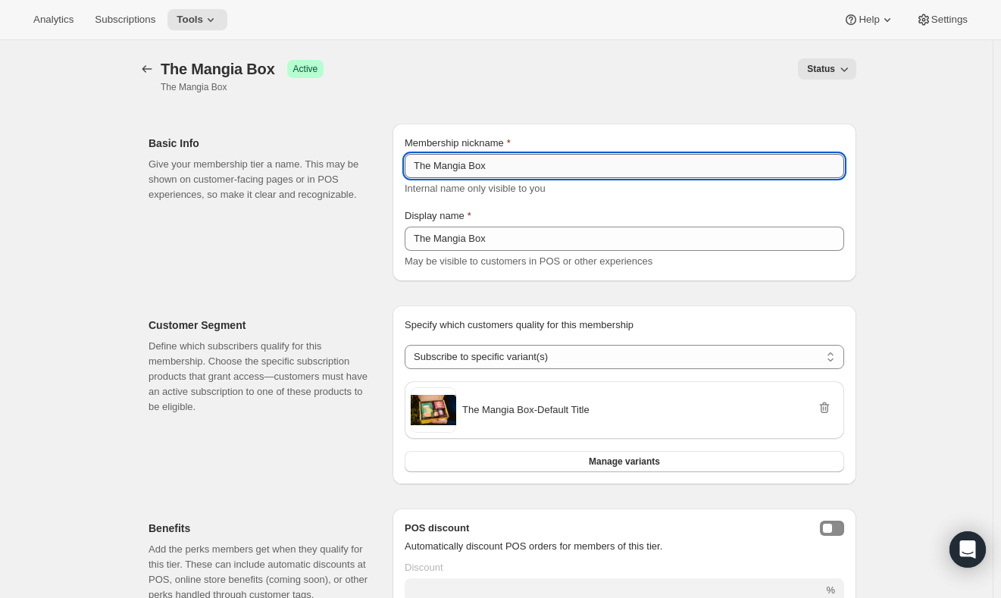
click at [482, 171] on input "The Mangia Box" at bounding box center [623, 166] width 439 height 24
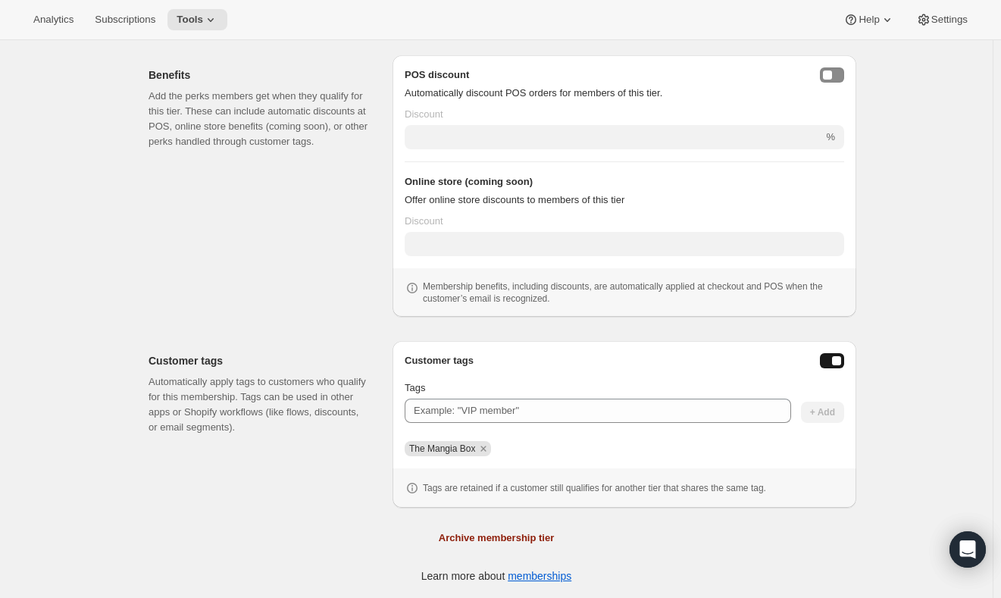
click at [457, 452] on span "The Mangia Box" at bounding box center [442, 448] width 66 height 11
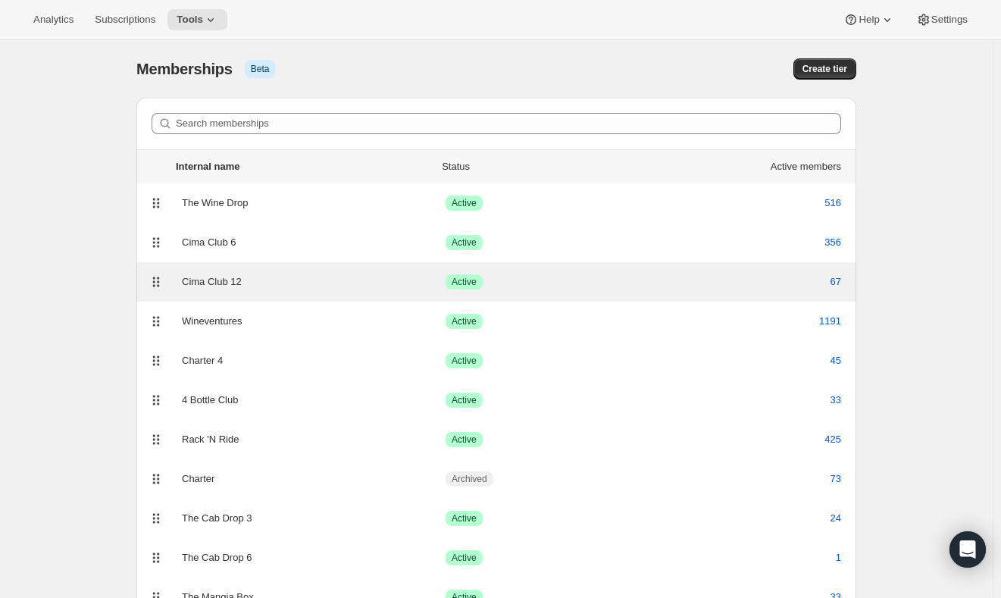
scroll to position [103, 0]
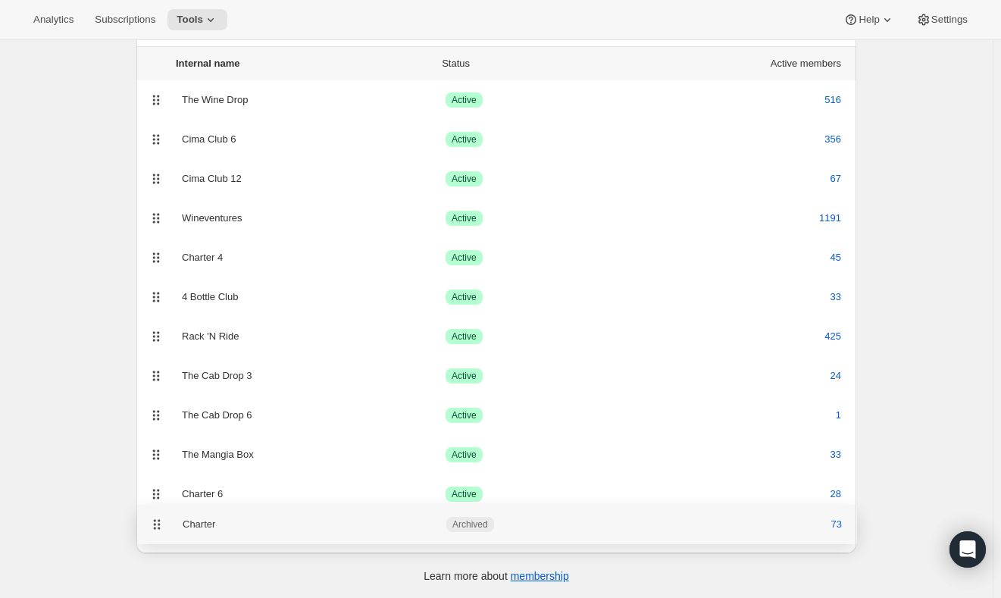
drag, startPoint x: 161, startPoint y: 375, endPoint x: 158, endPoint y: 529, distance: 153.8
click at [158, 529] on div "Search memberships Internal name Status Active members The Wine Drop Success Ac…" at bounding box center [496, 274] width 720 height 558
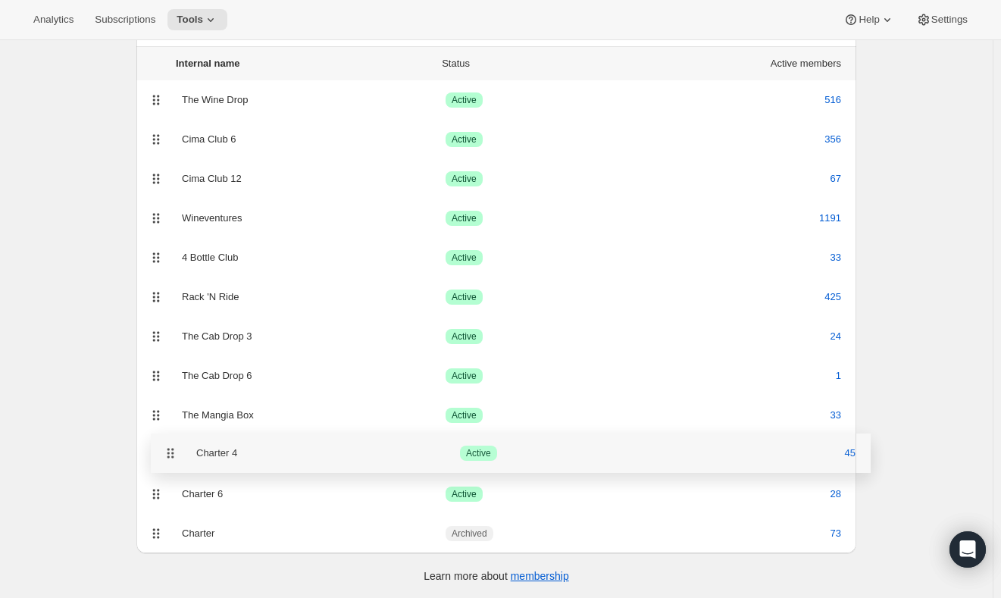
drag, startPoint x: 164, startPoint y: 266, endPoint x: 174, endPoint y: 458, distance: 192.7
click at [174, 458] on ul "Internal name Status Active members The Wine Drop Success Active 516 Cima Club …" at bounding box center [496, 279] width 720 height 467
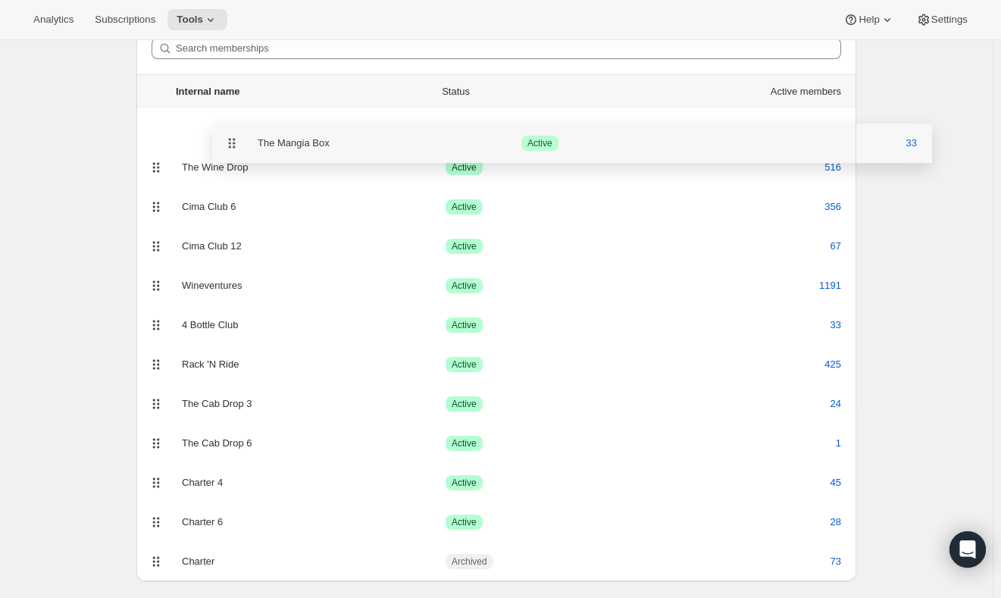
scroll to position [69, 0]
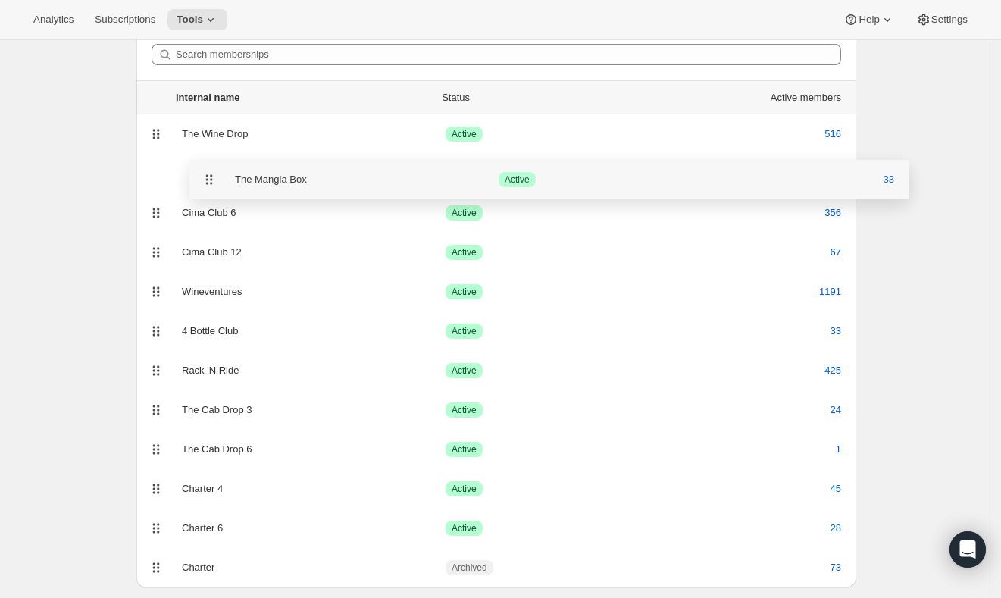
drag, startPoint x: 164, startPoint y: 414, endPoint x: 211, endPoint y: 172, distance: 246.3
click at [211, 172] on ul "Internal name Status Active members The Wine Drop Success Active 516 Cima Club …" at bounding box center [496, 313] width 720 height 467
drag, startPoint x: 164, startPoint y: 290, endPoint x: 172, endPoint y: 173, distance: 117.6
click at [172, 173] on ul "Internal name Status Active members The Wine Drop Success Active 516 The Mangia…" at bounding box center [496, 313] width 720 height 467
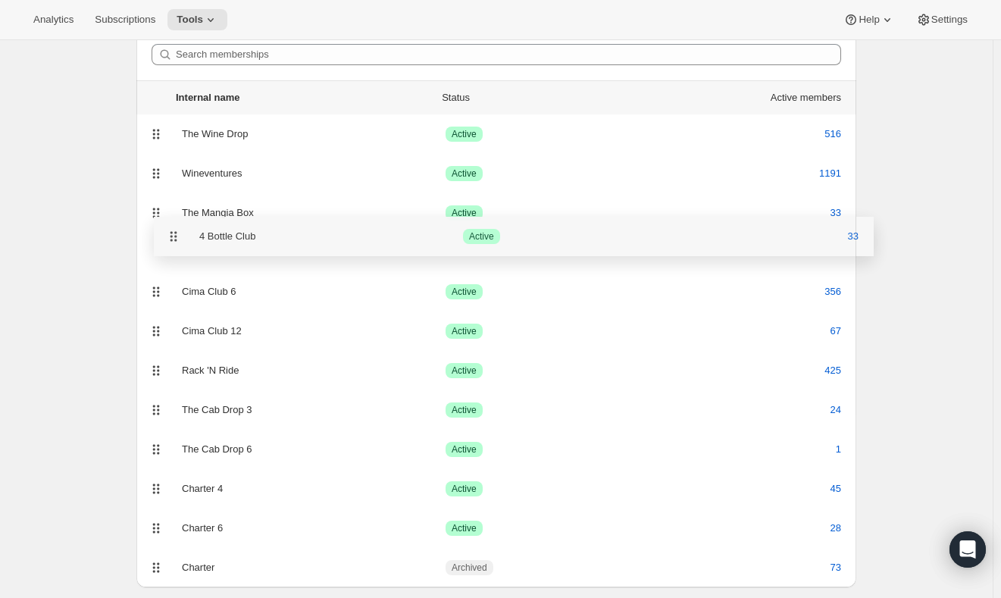
drag, startPoint x: 159, startPoint y: 334, endPoint x: 173, endPoint y: 236, distance: 98.7
click at [173, 236] on ul "Internal name Status Active members The Wine Drop Success Active 516 Wineventur…" at bounding box center [496, 313] width 720 height 467
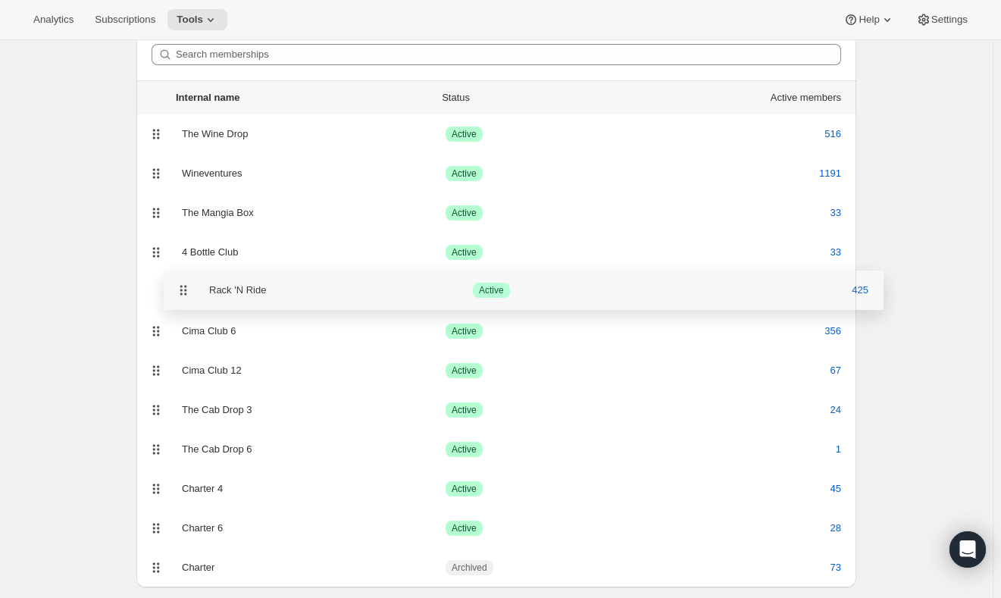
drag, startPoint x: 158, startPoint y: 376, endPoint x: 180, endPoint y: 290, distance: 89.3
click at [180, 290] on ul "Internal name Status Active members The Wine Drop Success Active 516 Wineventur…" at bounding box center [496, 313] width 720 height 467
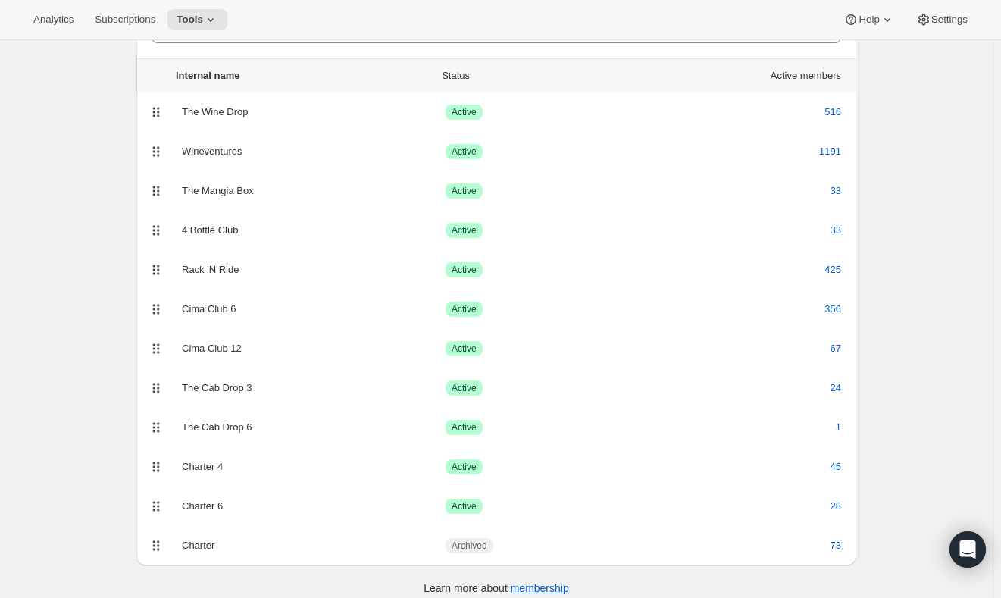
scroll to position [83, 0]
